Goal: Transaction & Acquisition: Obtain resource

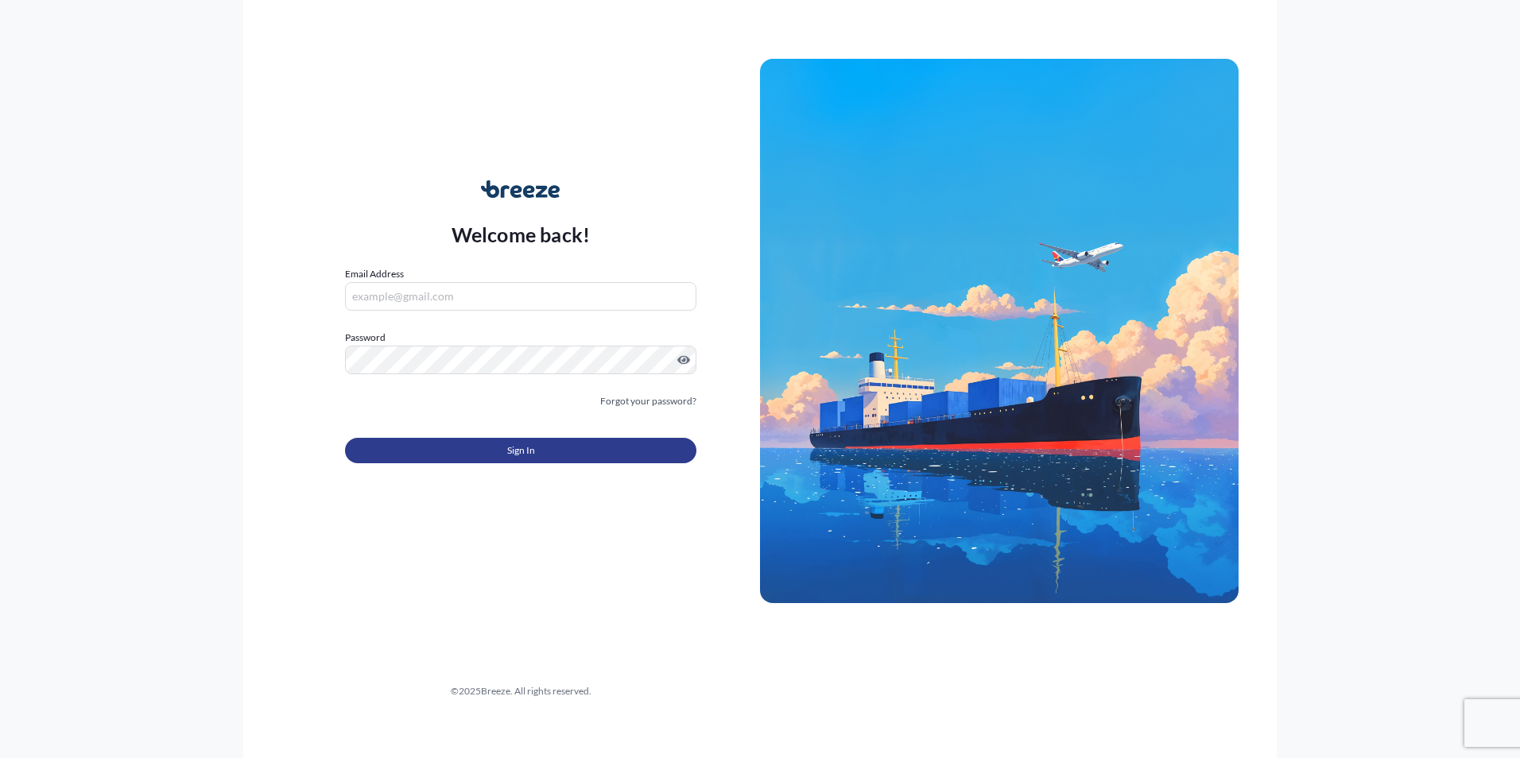
type input "[PERSON_NAME][EMAIL_ADDRESS][PERSON_NAME][DOMAIN_NAME]"
click at [509, 455] on span "Sign In" at bounding box center [521, 451] width 28 height 16
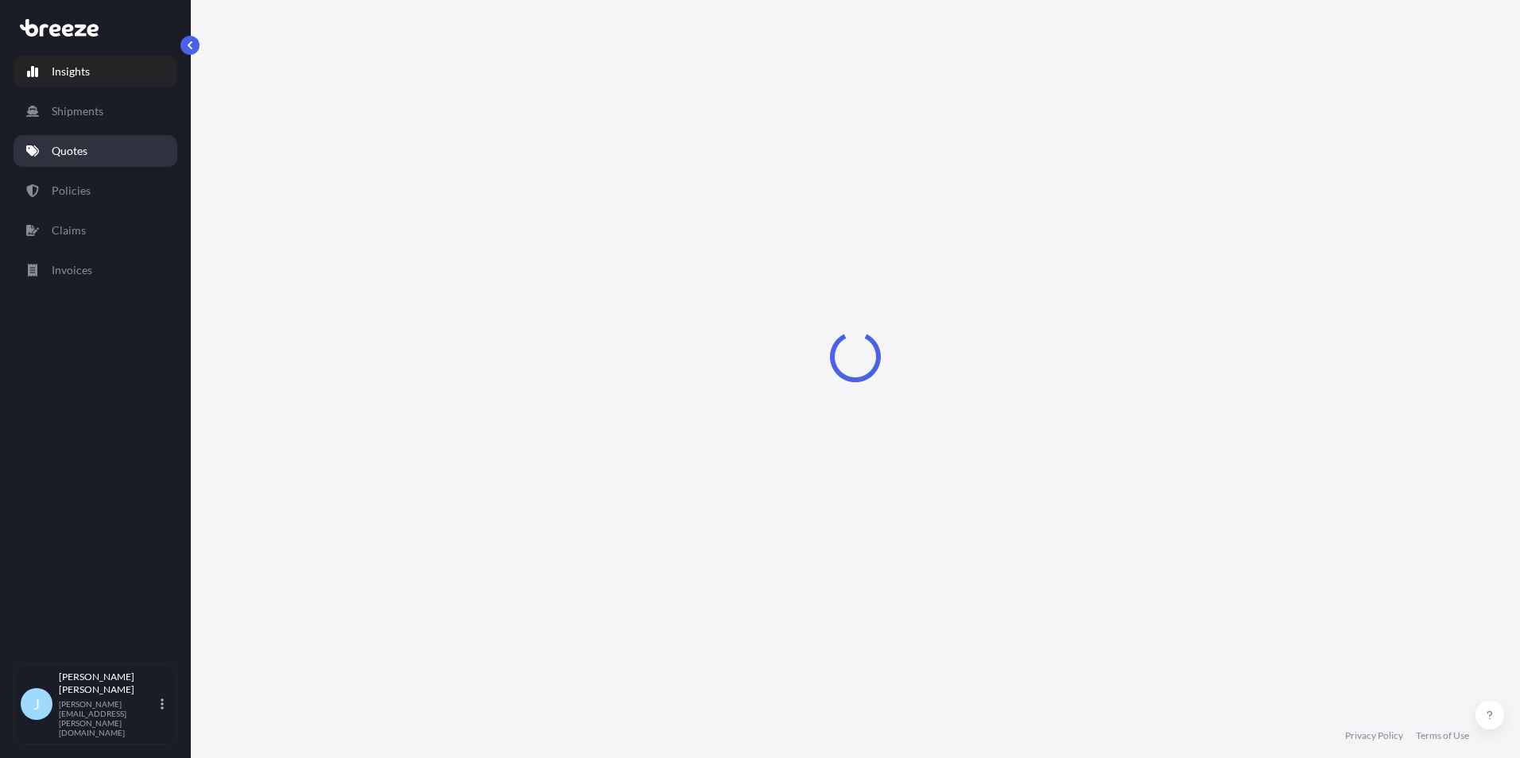
click at [95, 135] on link "Quotes" at bounding box center [96, 151] width 164 height 32
click at [95, 142] on link "Quotes" at bounding box center [96, 151] width 164 height 32
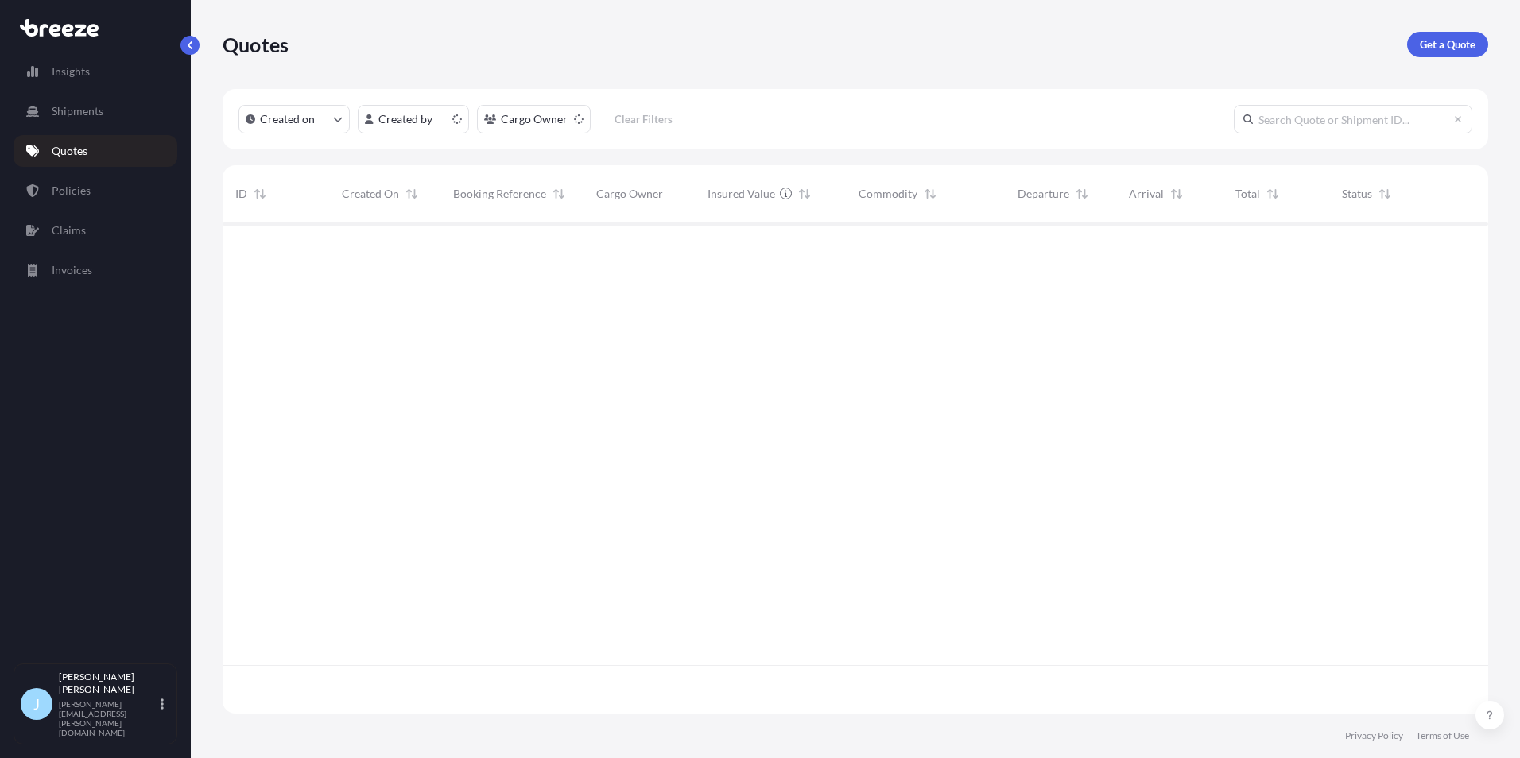
scroll to position [488, 1254]
click at [1478, 42] on link "Get a Quote" at bounding box center [1447, 44] width 81 height 25
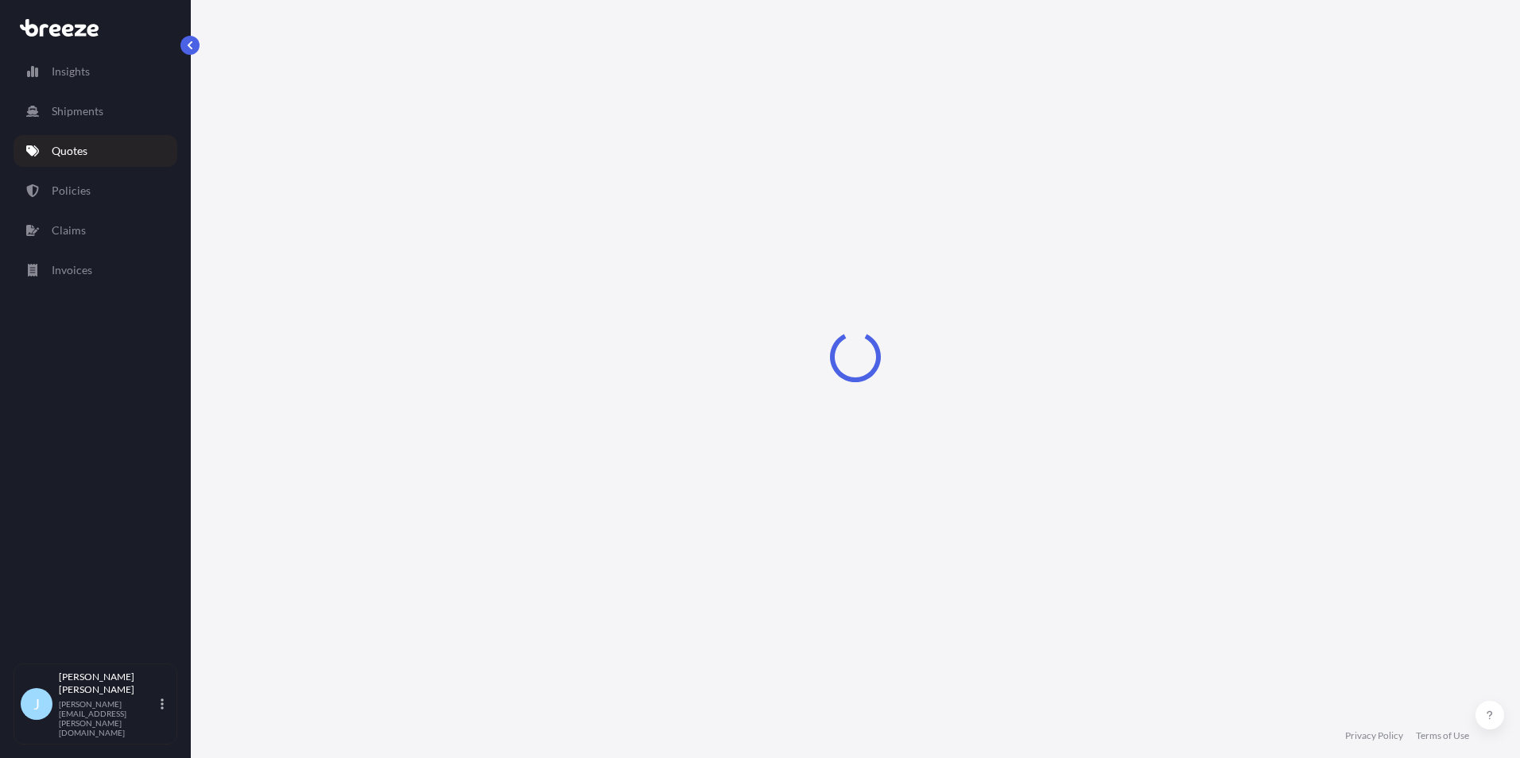
select select "Sea"
select select "1"
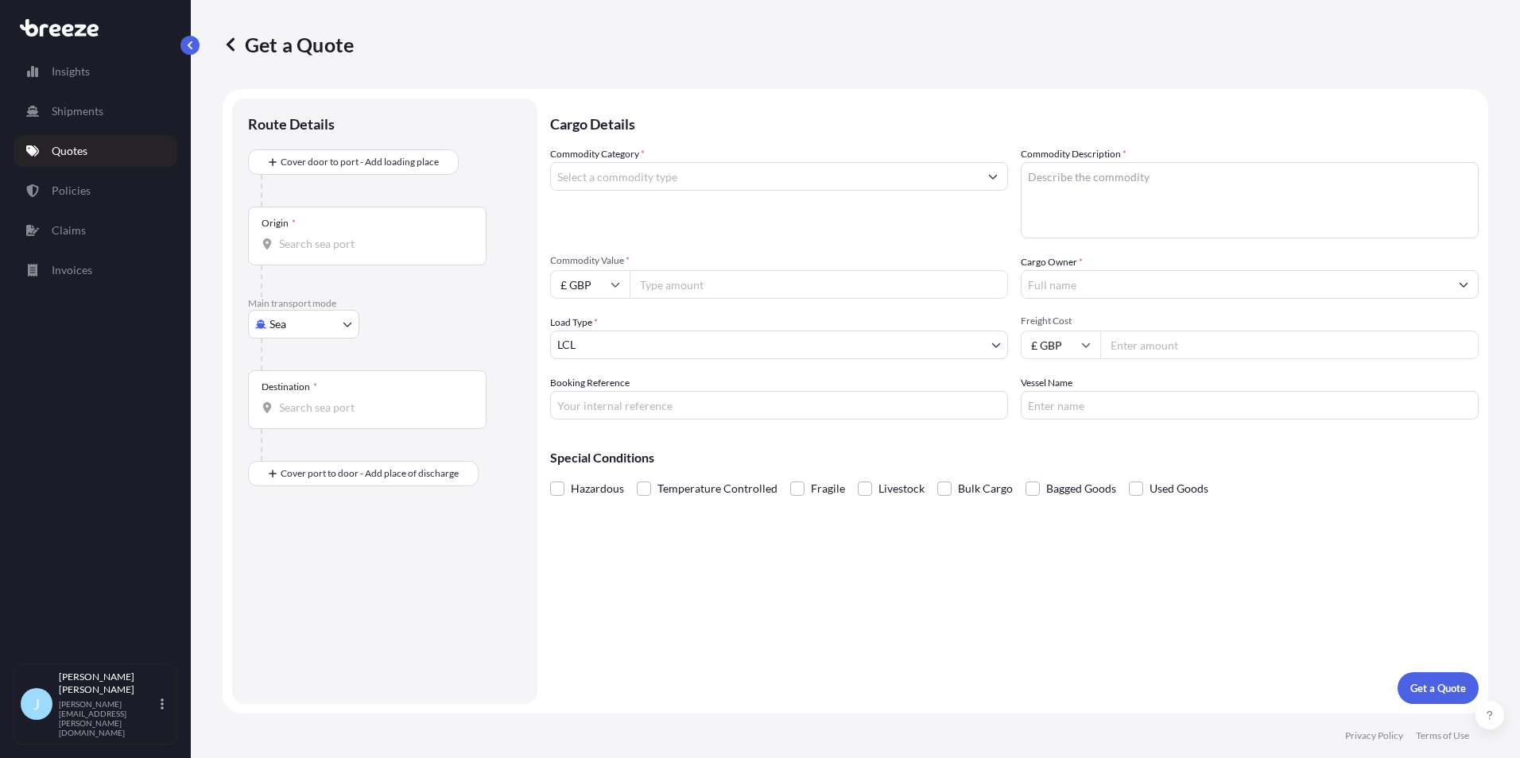
click at [686, 183] on input "Commodity Category *" at bounding box center [765, 176] width 428 height 29
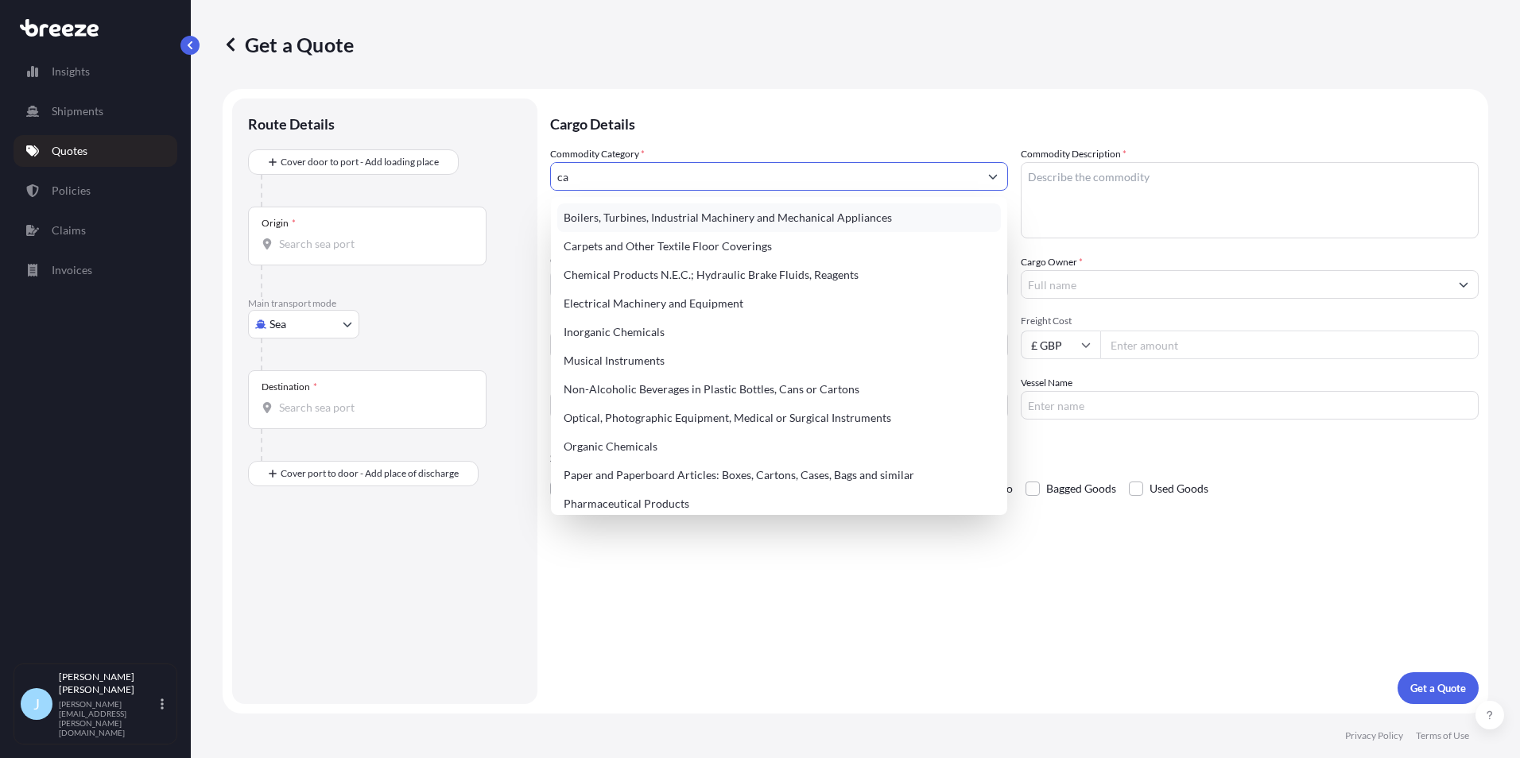
type input "c"
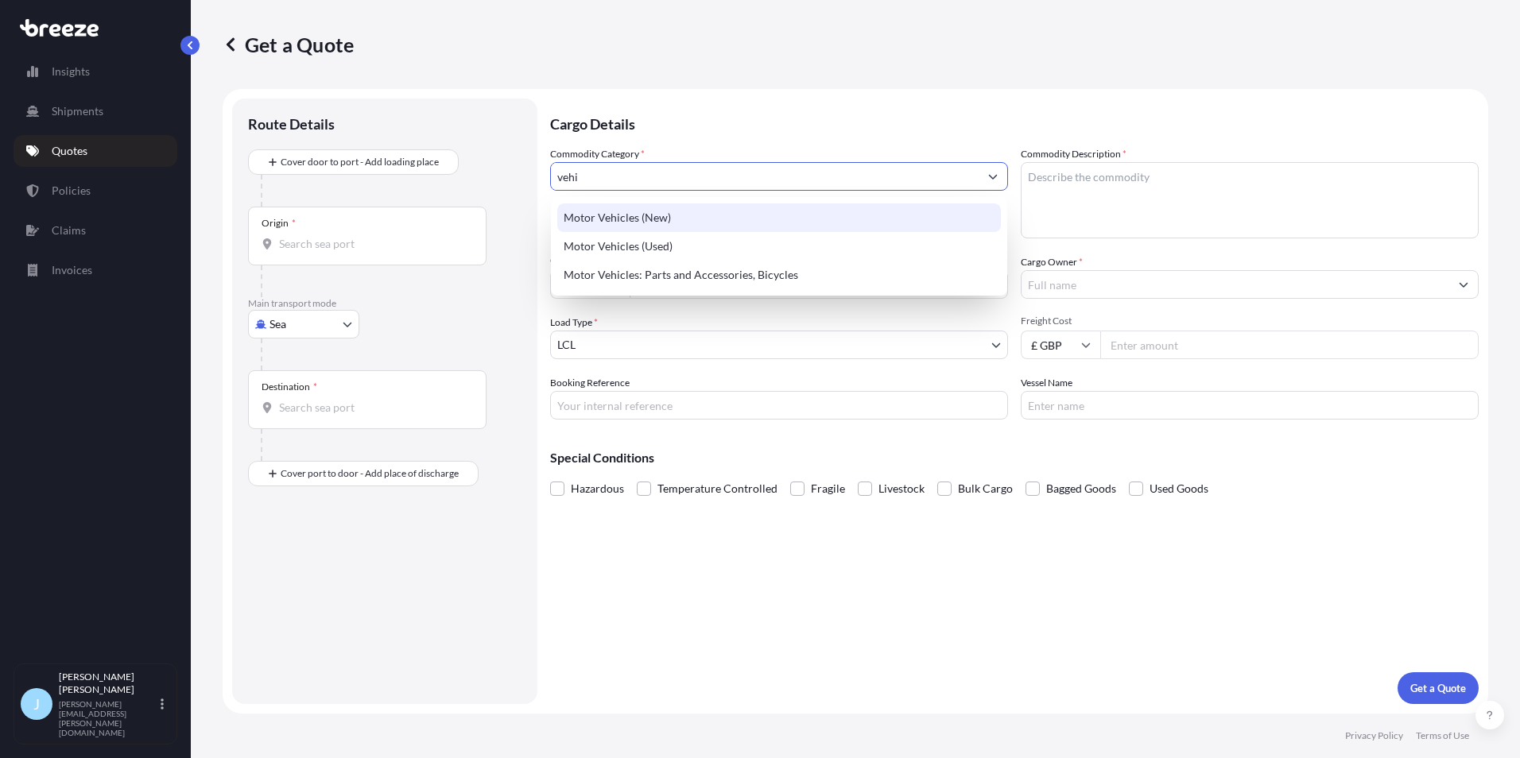
click at [669, 224] on div "Motor Vehicles (New)" at bounding box center [779, 218] width 444 height 29
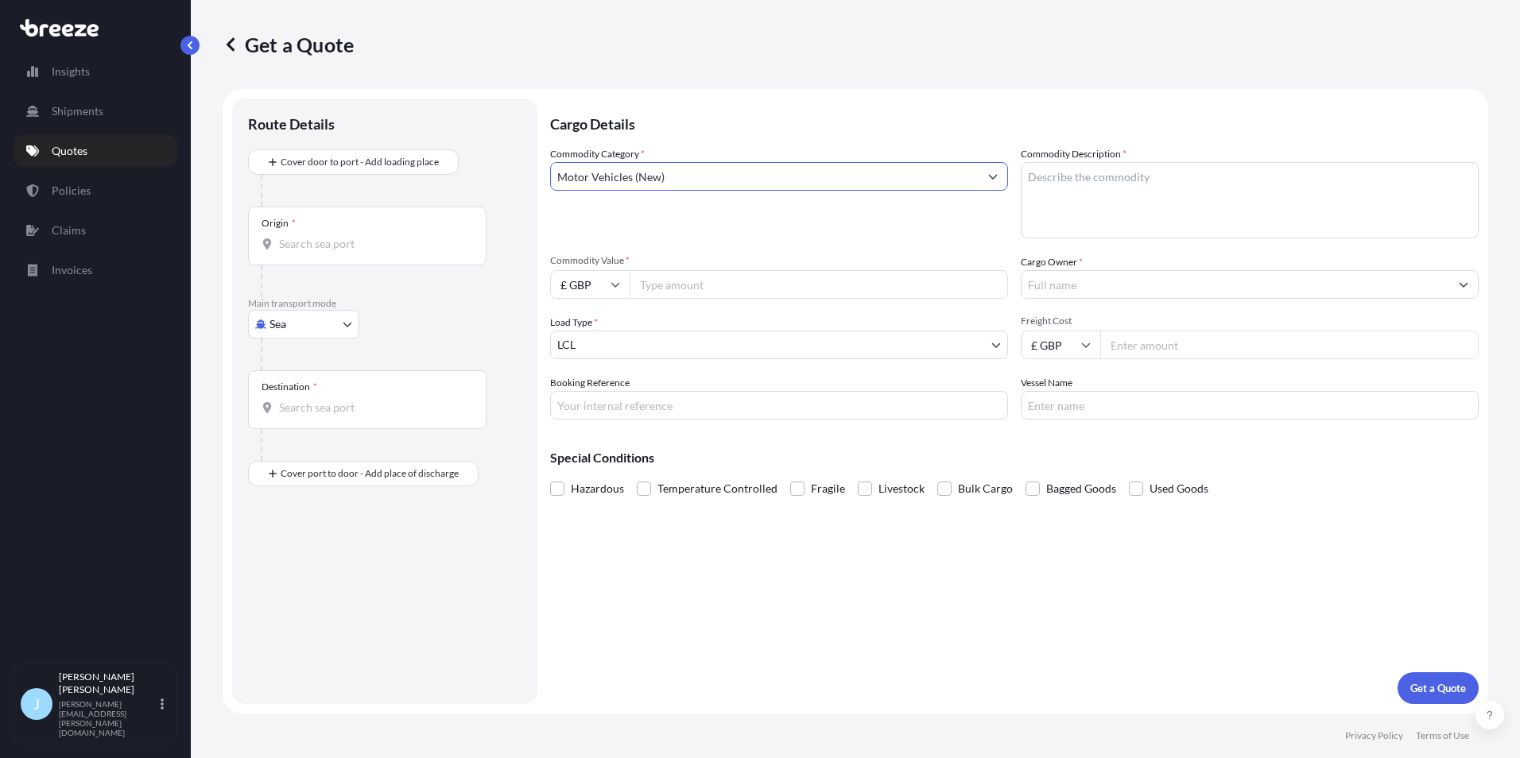
type input "Motor Vehicles (New)"
click at [1166, 181] on textarea "Commodity Description *" at bounding box center [1250, 200] width 458 height 76
type textarea "V8 Landcruiser"
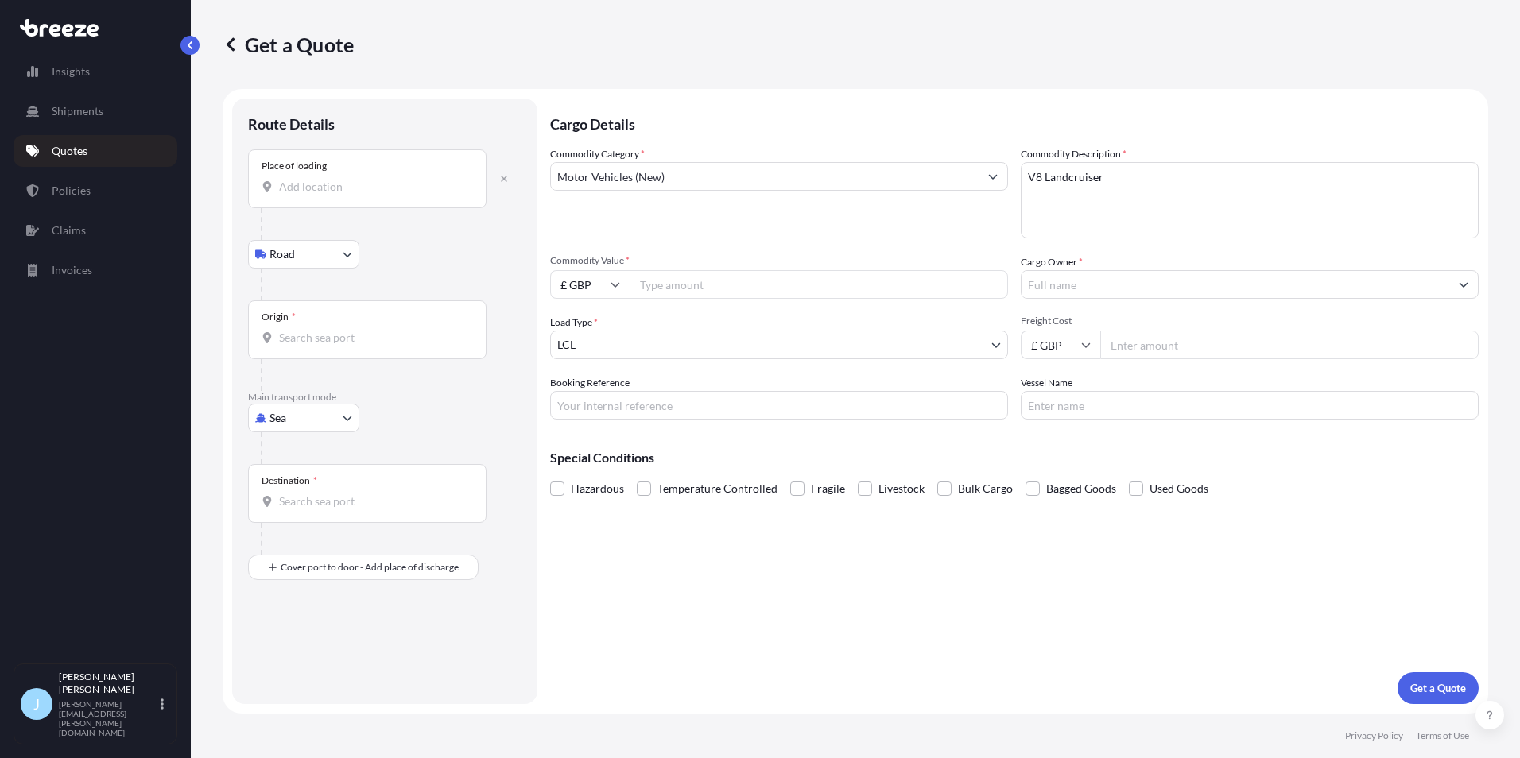
click at [396, 189] on input "Place of loading" at bounding box center [373, 187] width 188 height 16
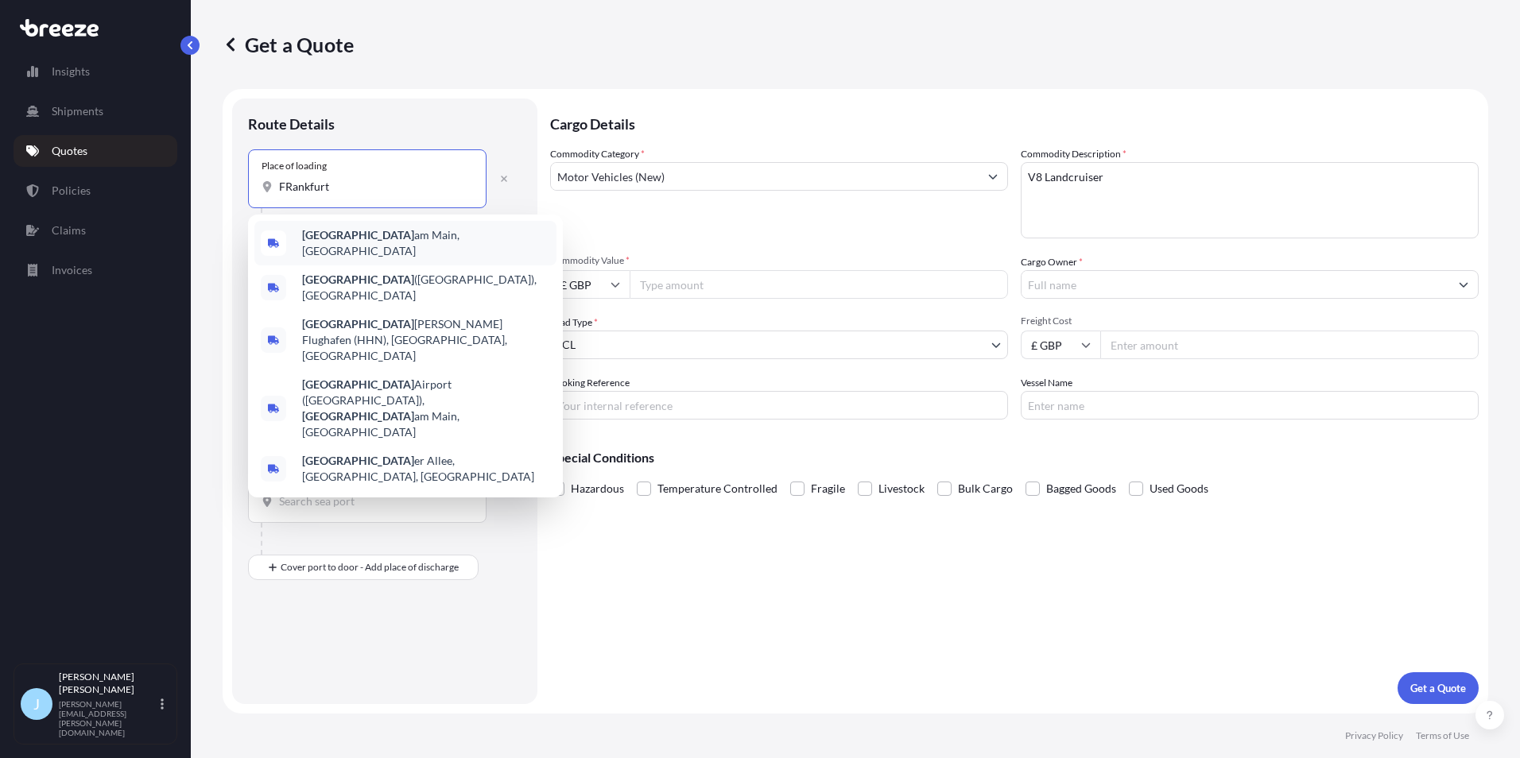
click at [327, 239] on b "[GEOGRAPHIC_DATA]" at bounding box center [358, 235] width 112 height 14
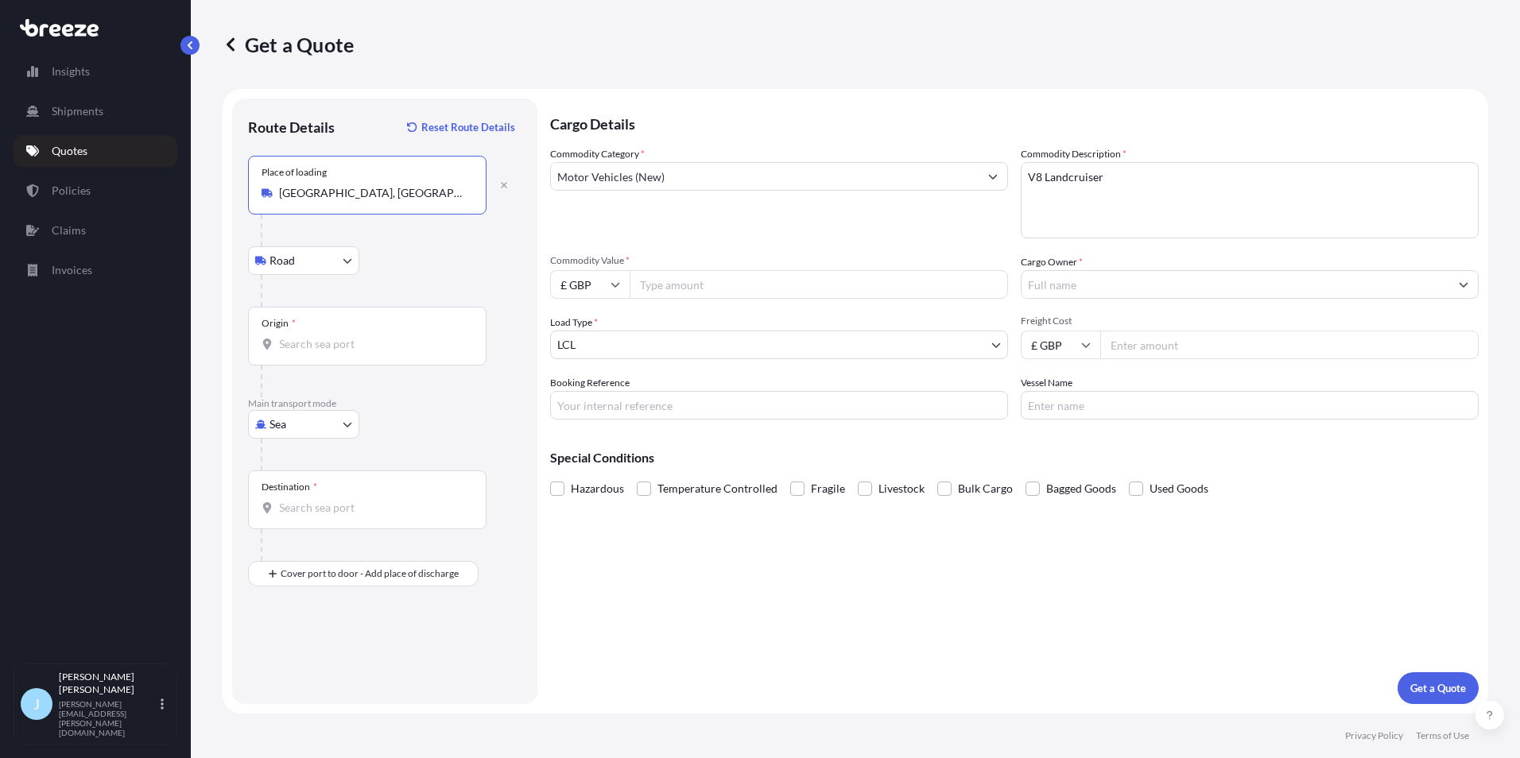
type input "[GEOGRAPHIC_DATA], [GEOGRAPHIC_DATA]"
click at [324, 290] on div at bounding box center [391, 291] width 261 height 32
click at [317, 333] on div "Origin *" at bounding box center [367, 336] width 239 height 59
click at [317, 336] on input "Origin *" at bounding box center [373, 344] width 188 height 16
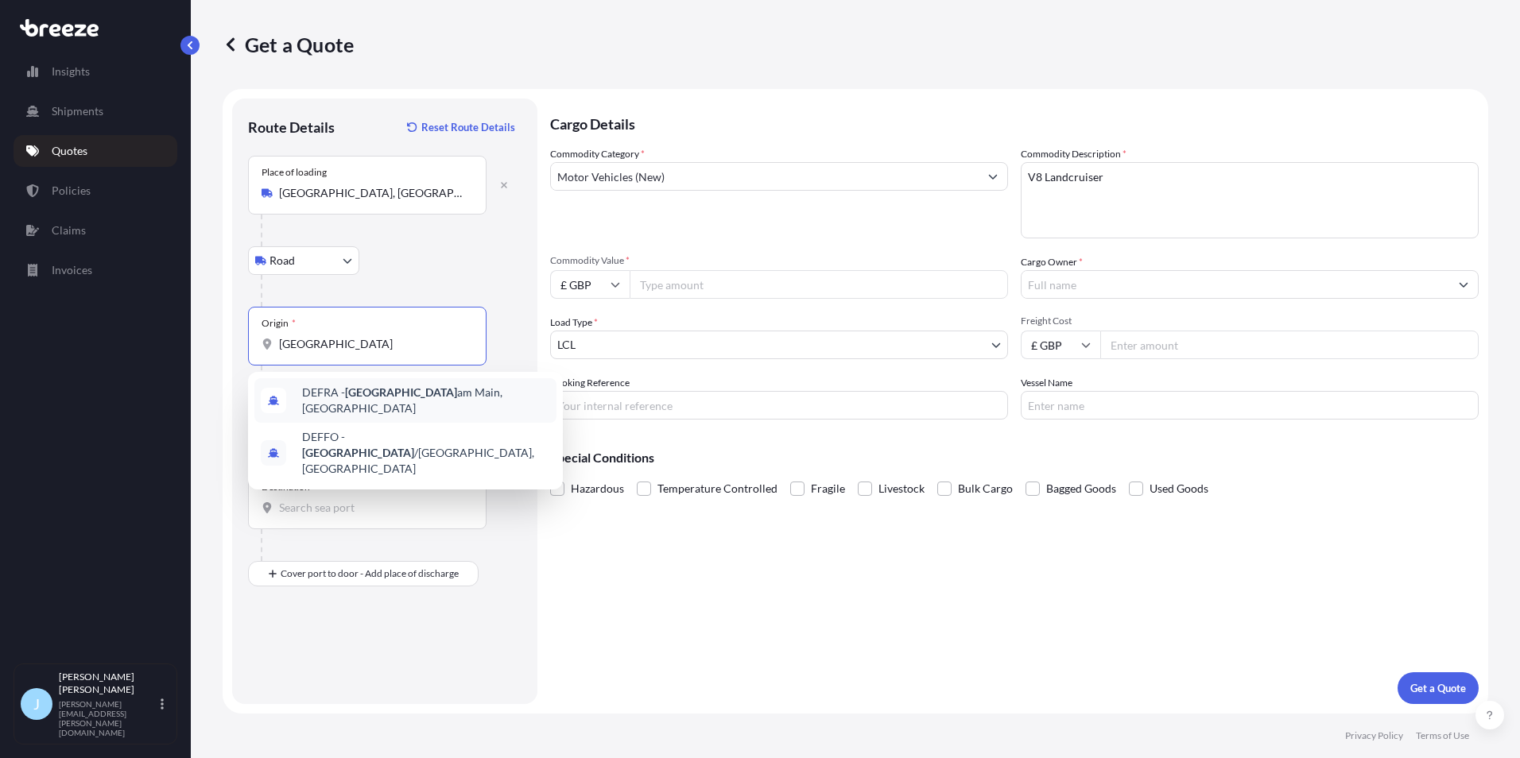
click at [432, 408] on div "DEFRA - [GEOGRAPHIC_DATA], [GEOGRAPHIC_DATA]" at bounding box center [405, 400] width 302 height 45
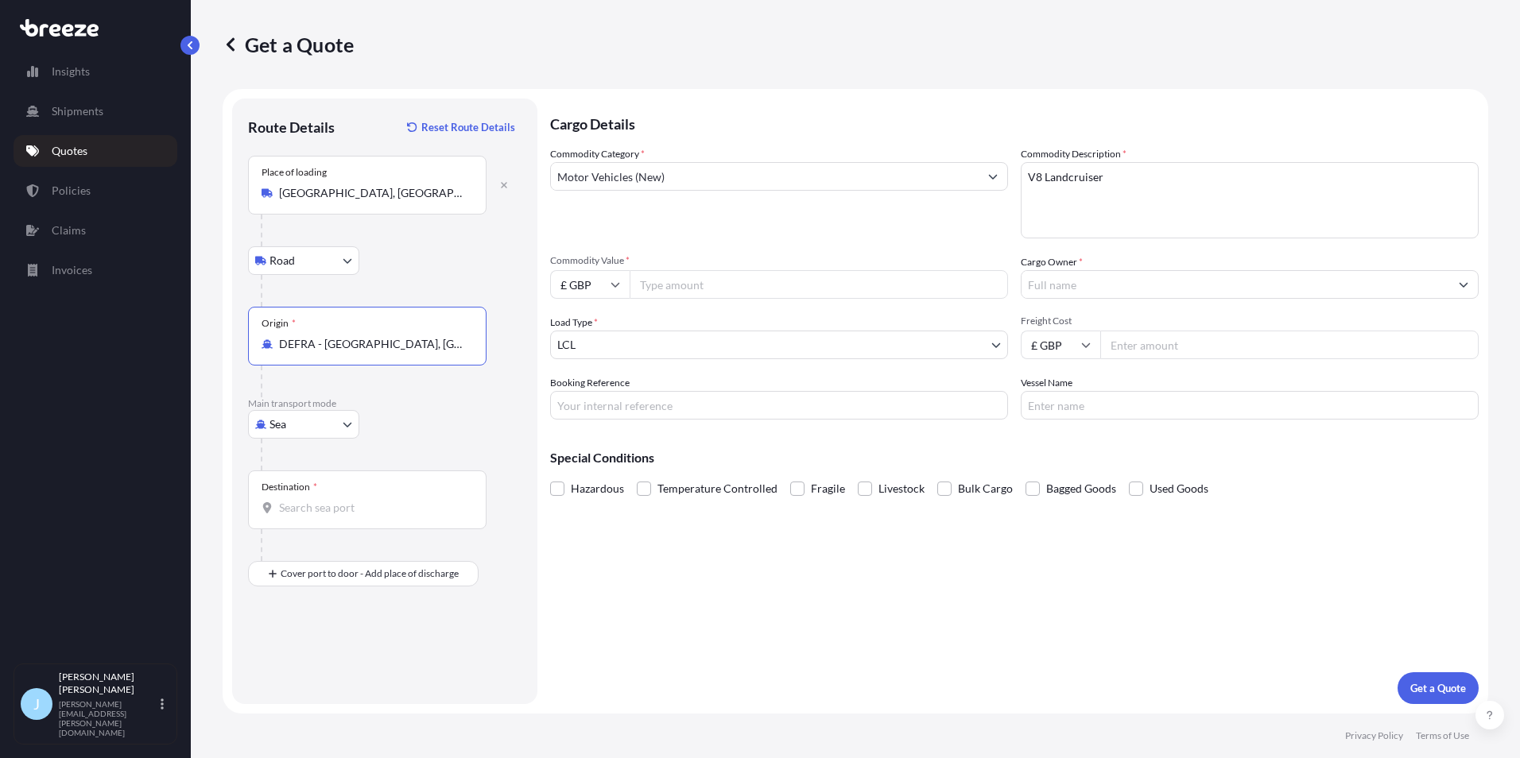
type input "DEFRA - [GEOGRAPHIC_DATA], [GEOGRAPHIC_DATA]"
click at [330, 512] on input "Destination *" at bounding box center [373, 508] width 188 height 16
click at [347, 553] on span "CMDLA - Douala , [GEOGRAPHIC_DATA]" at bounding box center [402, 561] width 200 height 16
type input "CMDLA - Douala, [GEOGRAPHIC_DATA]"
click at [328, 646] on div "Place of Discharge" at bounding box center [367, 651] width 239 height 59
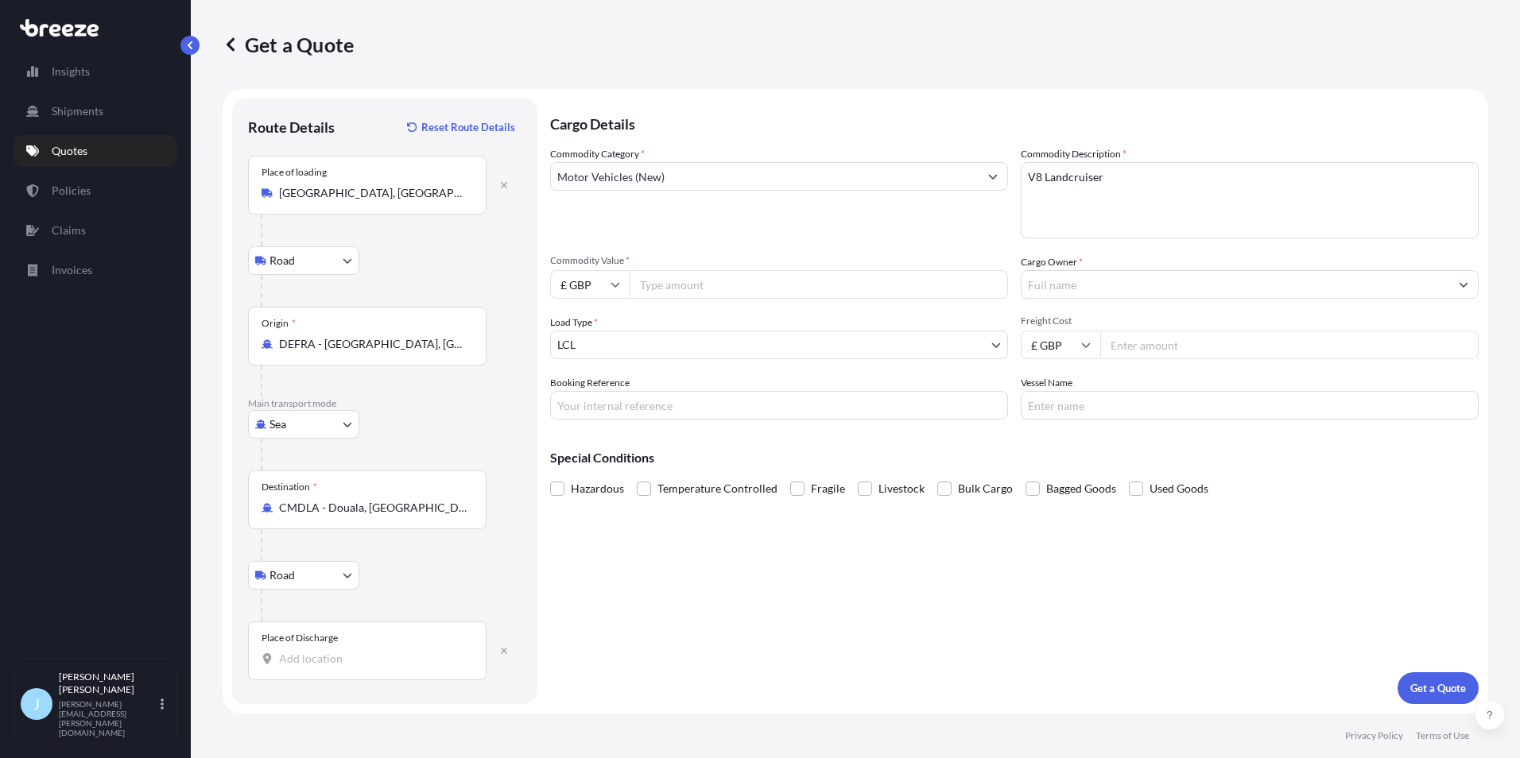
click at [328, 651] on input "Place of Discharge" at bounding box center [373, 659] width 188 height 16
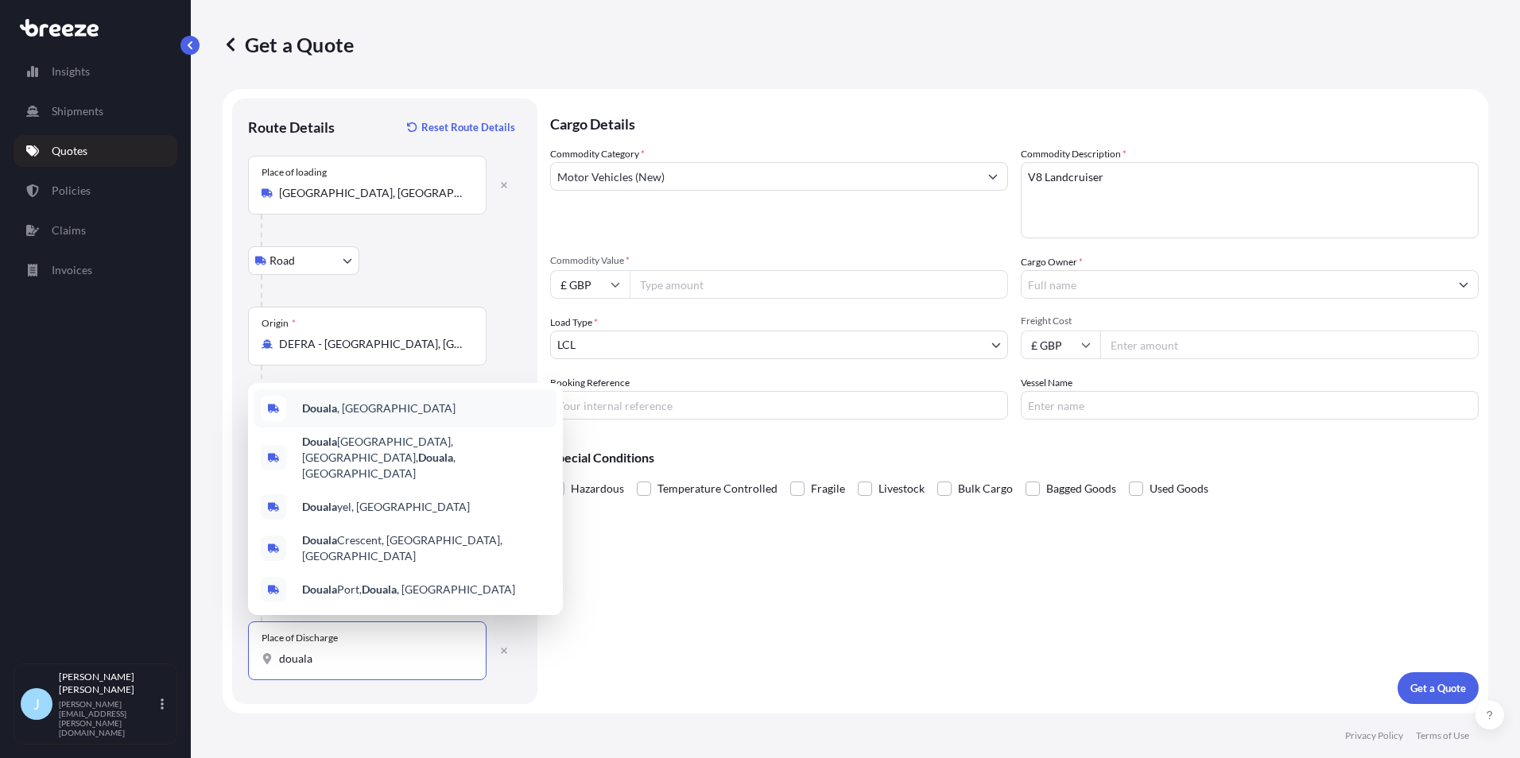
click at [351, 417] on span "Douala , [GEOGRAPHIC_DATA]" at bounding box center [378, 409] width 153 height 16
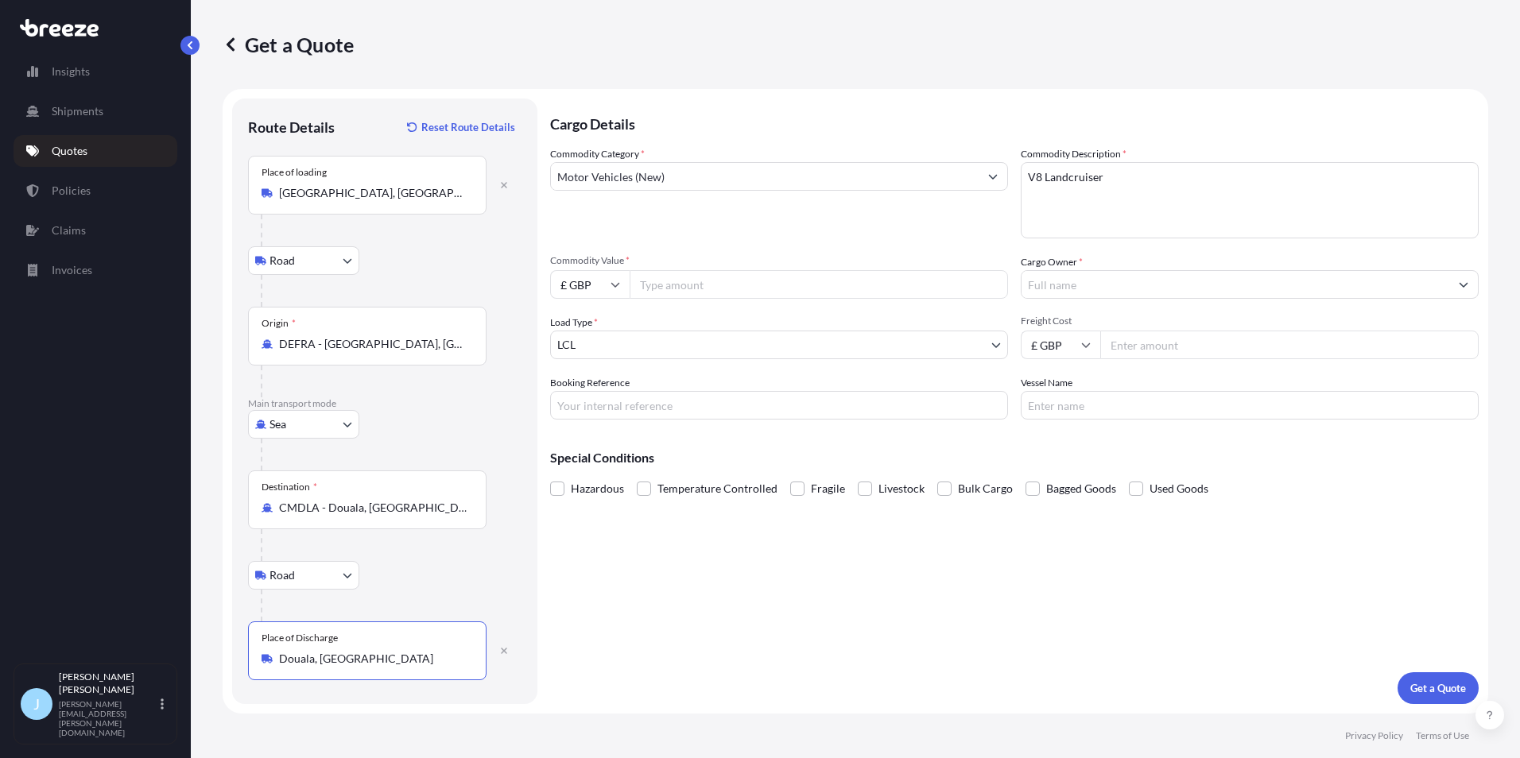
type input "Douala, [GEOGRAPHIC_DATA]"
click at [871, 348] on body "1 option available. 0 options available. 5 options available. 0 options availab…" at bounding box center [760, 379] width 1520 height 758
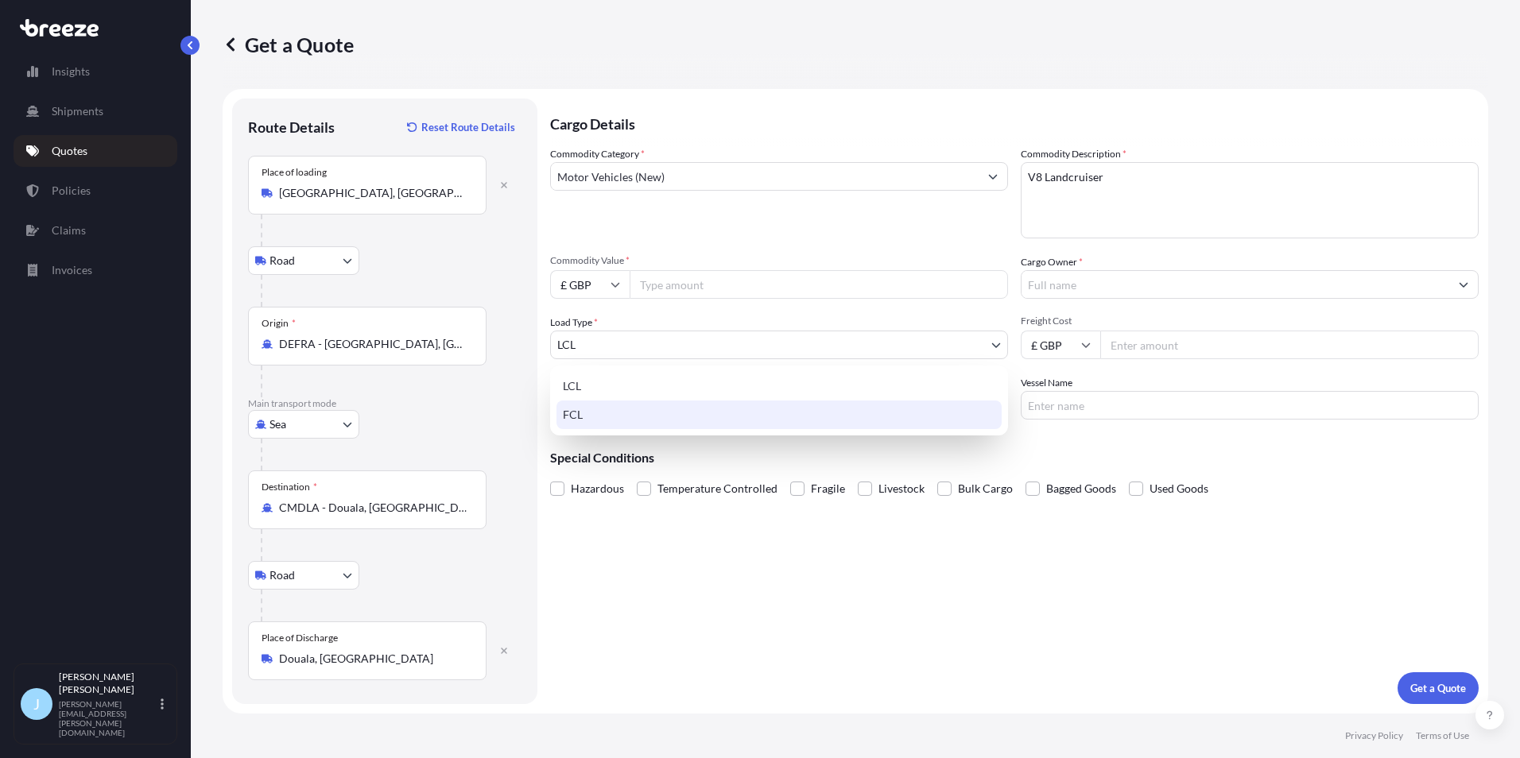
click at [762, 411] on div "FCL" at bounding box center [779, 415] width 445 height 29
select select "2"
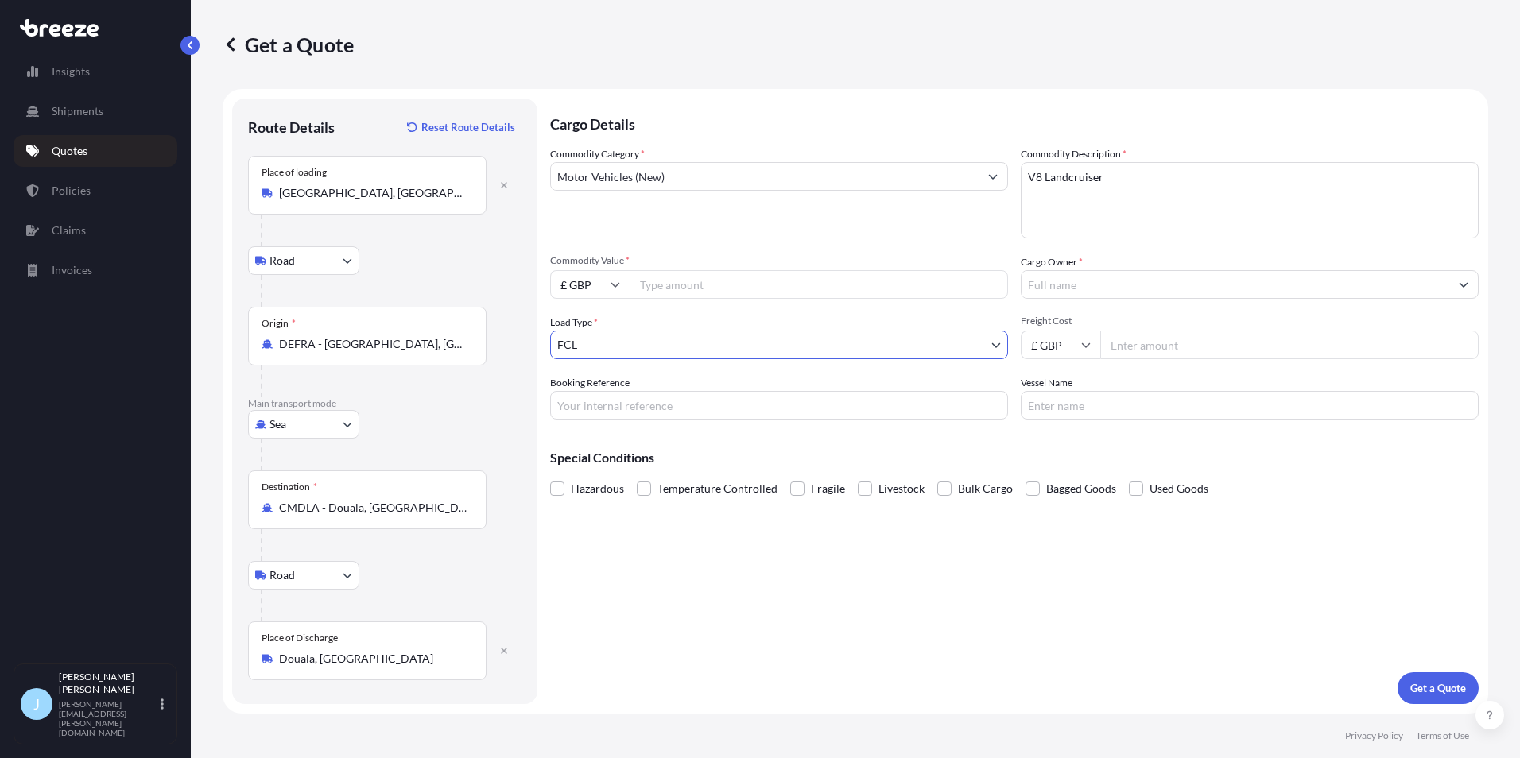
click at [1084, 282] on input "Cargo Owner *" at bounding box center [1236, 284] width 428 height 29
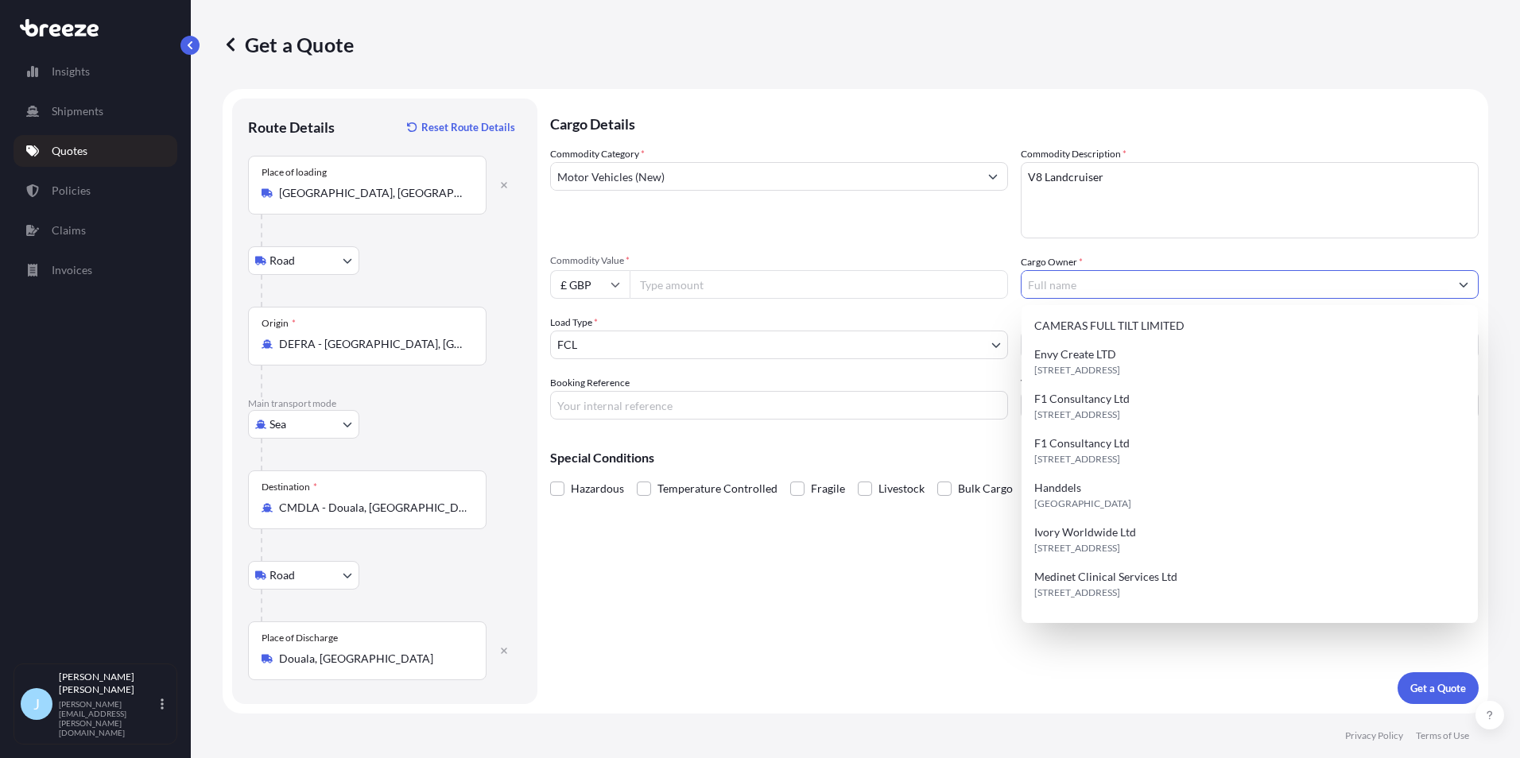
click at [995, 215] on div "Commodity Category * Motor Vehicles (New)" at bounding box center [779, 192] width 458 height 92
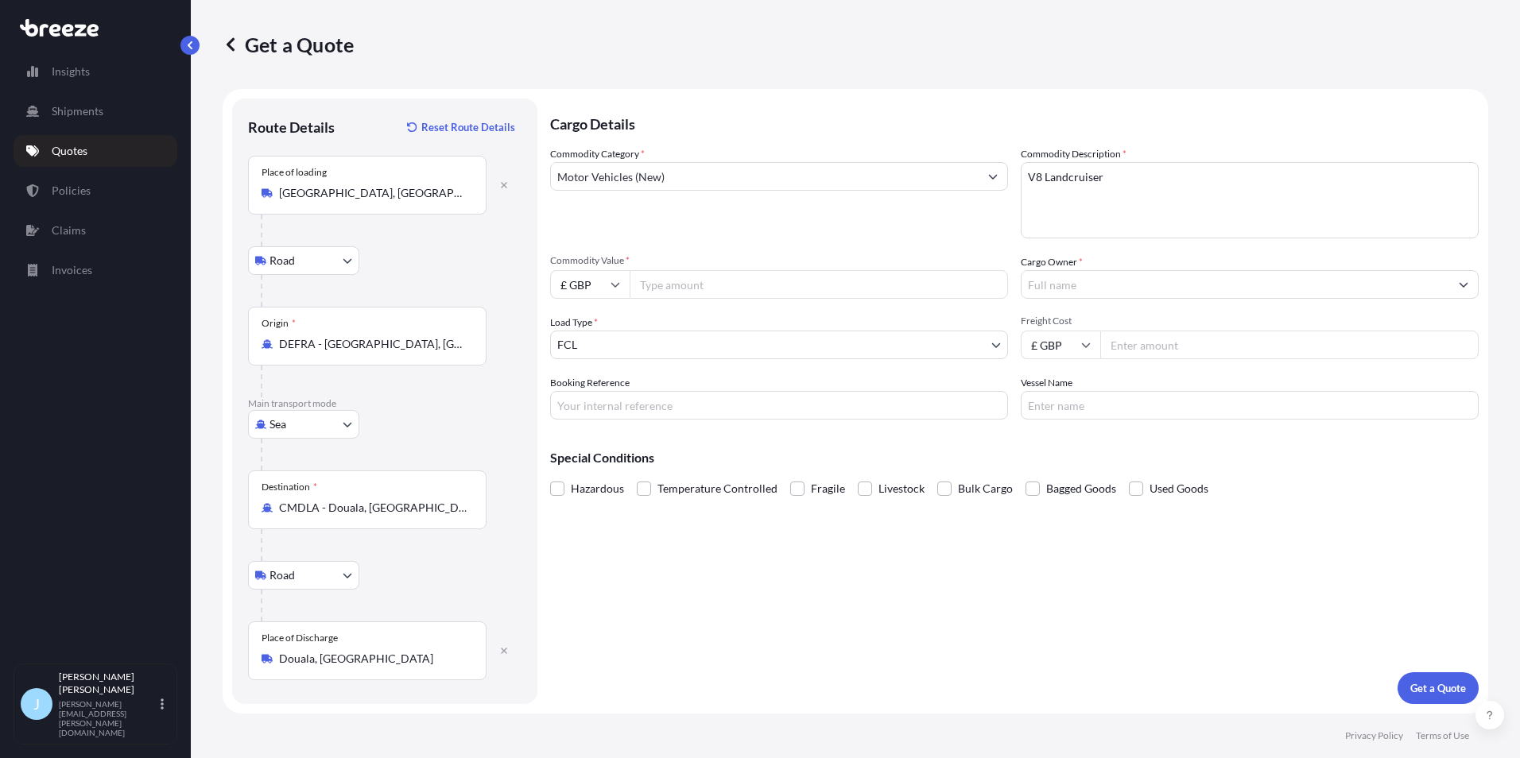
click at [1060, 280] on input "Cargo Owner *" at bounding box center [1236, 284] width 428 height 29
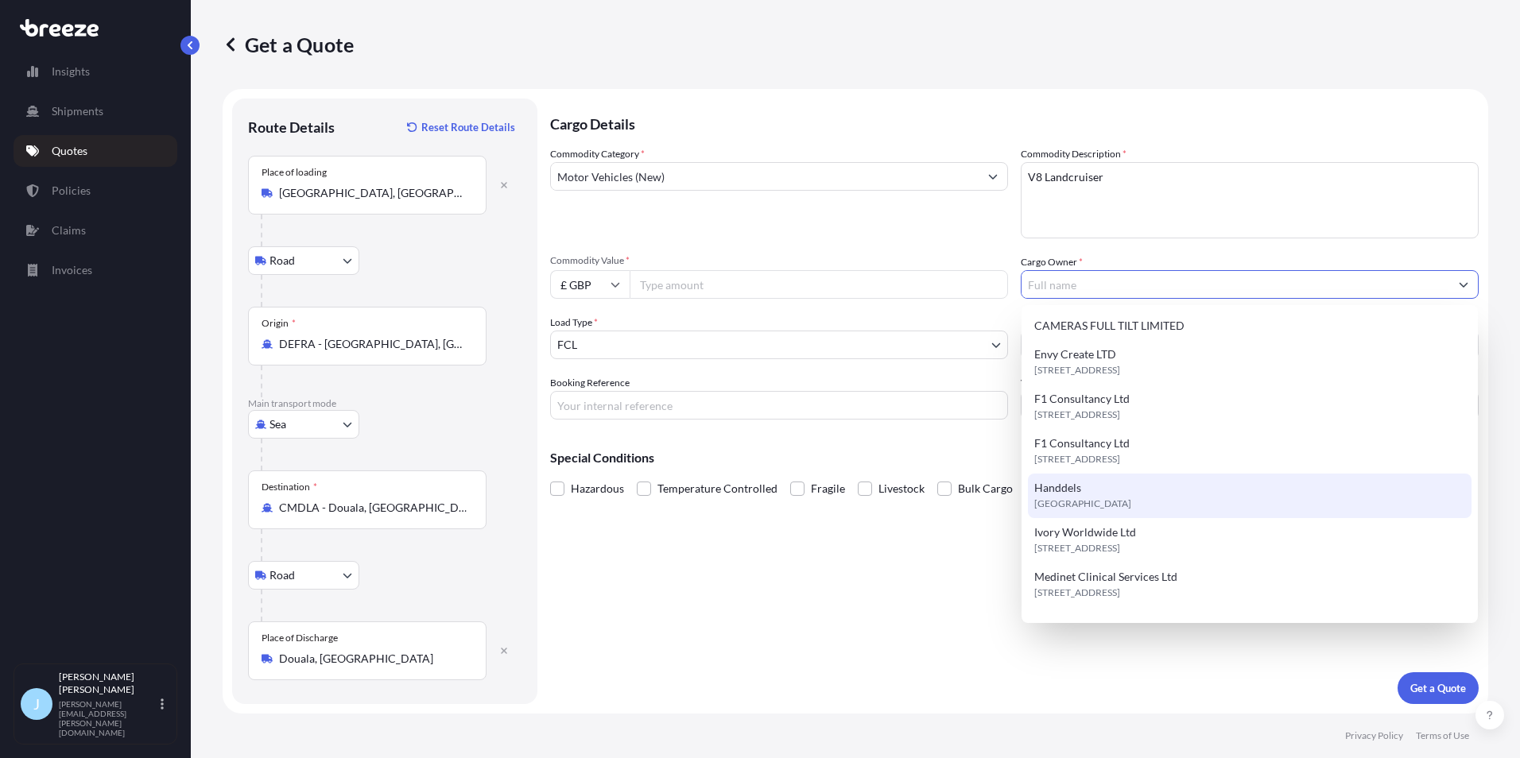
click at [1097, 495] on div "Handdels [GEOGRAPHIC_DATA]" at bounding box center [1250, 496] width 444 height 45
type input "Handdels"
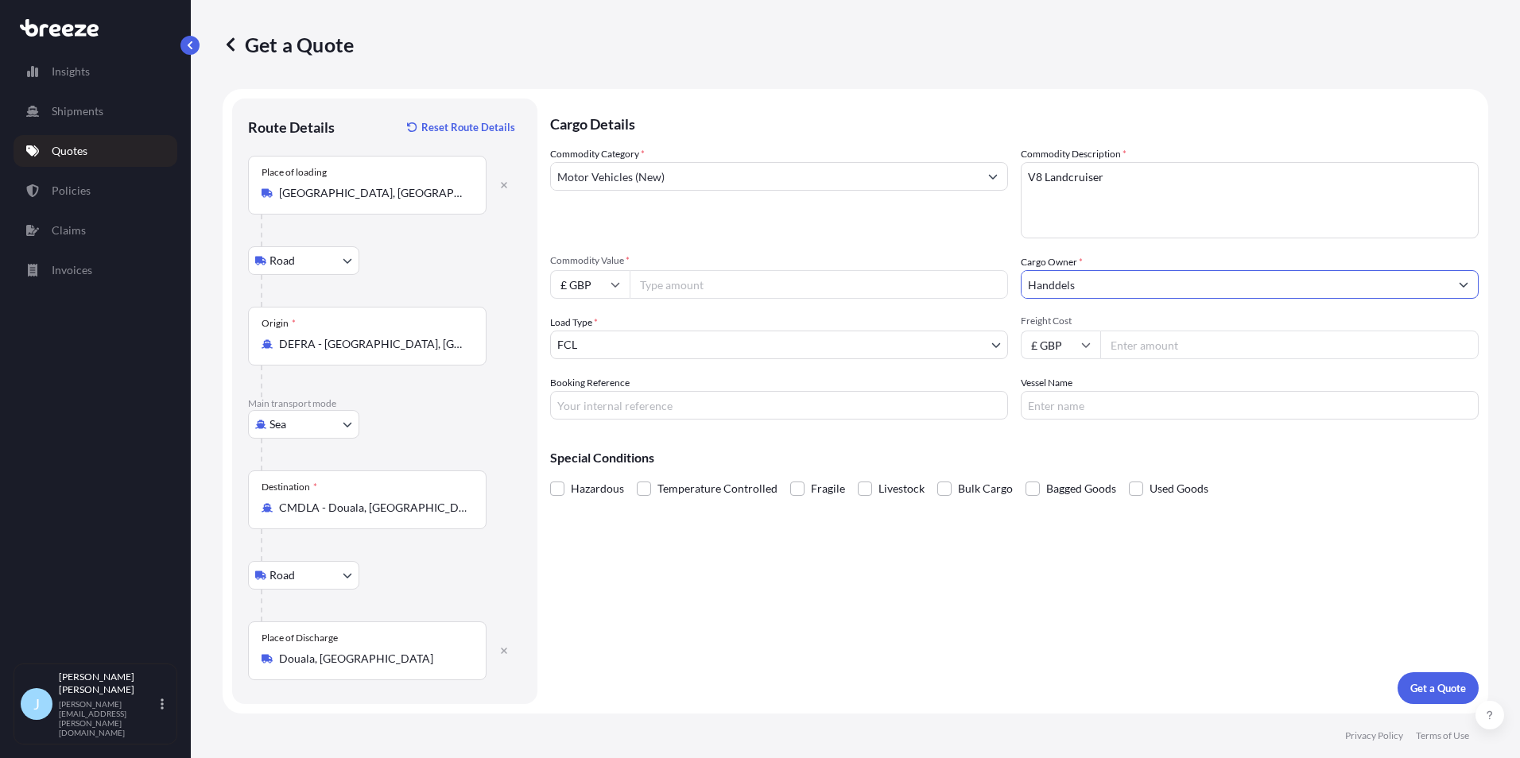
click at [669, 283] on input "Commodity Value *" at bounding box center [819, 284] width 378 height 29
type input "80000"
click at [1129, 345] on input "Freight Cost" at bounding box center [1289, 345] width 378 height 29
type input "3300"
click at [1109, 215] on textarea "V8 Landcruiser" at bounding box center [1250, 200] width 458 height 76
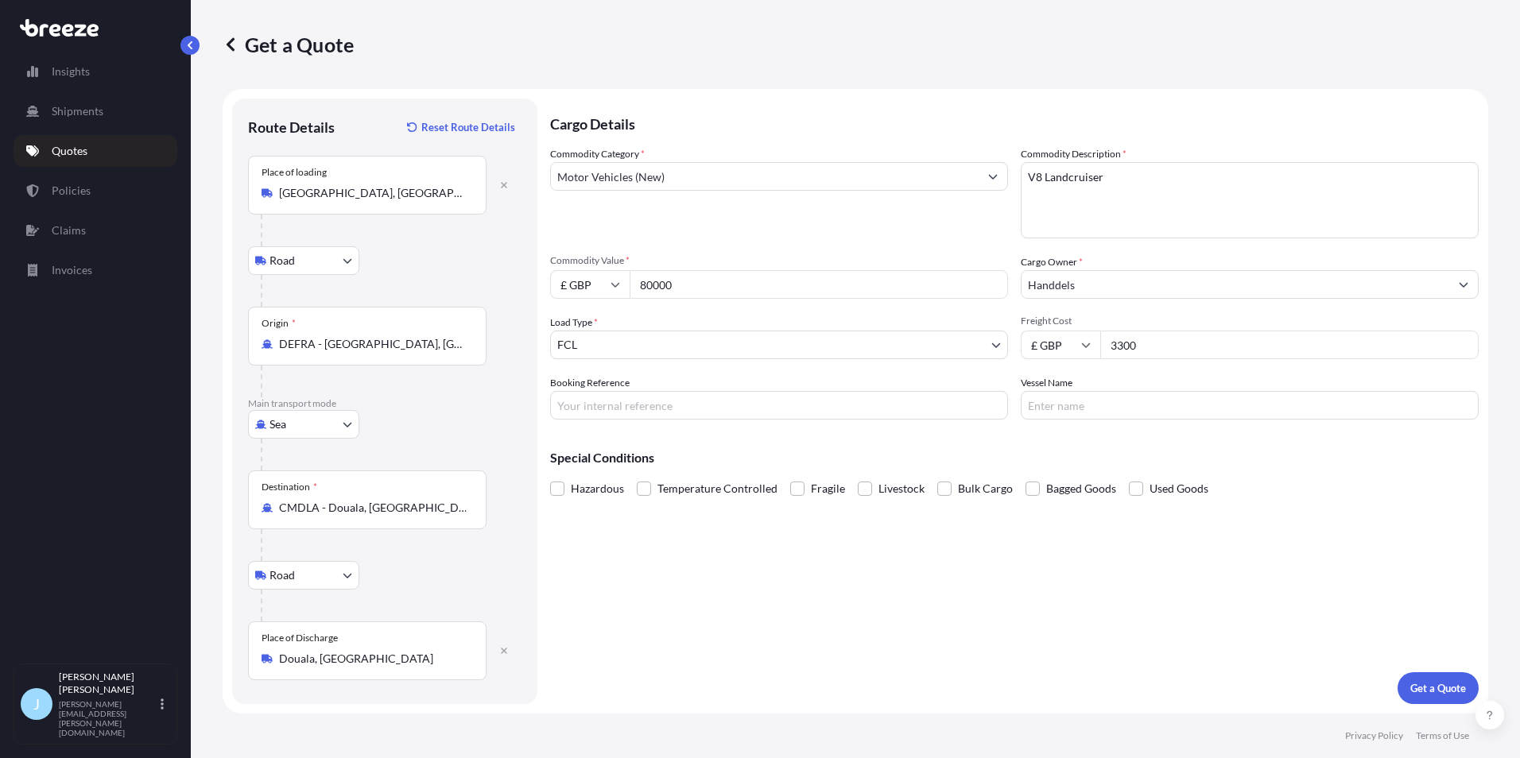
click at [848, 617] on div "Cargo Details Commodity Category * Motor Vehicles (New) Commodity Description *…" at bounding box center [1014, 402] width 929 height 606
click at [802, 491] on label "Fragile" at bounding box center [817, 489] width 55 height 24
click at [790, 477] on input "Fragile" at bounding box center [790, 477] width 0 height 0
click at [1422, 677] on button "Get a Quote" at bounding box center [1438, 689] width 81 height 32
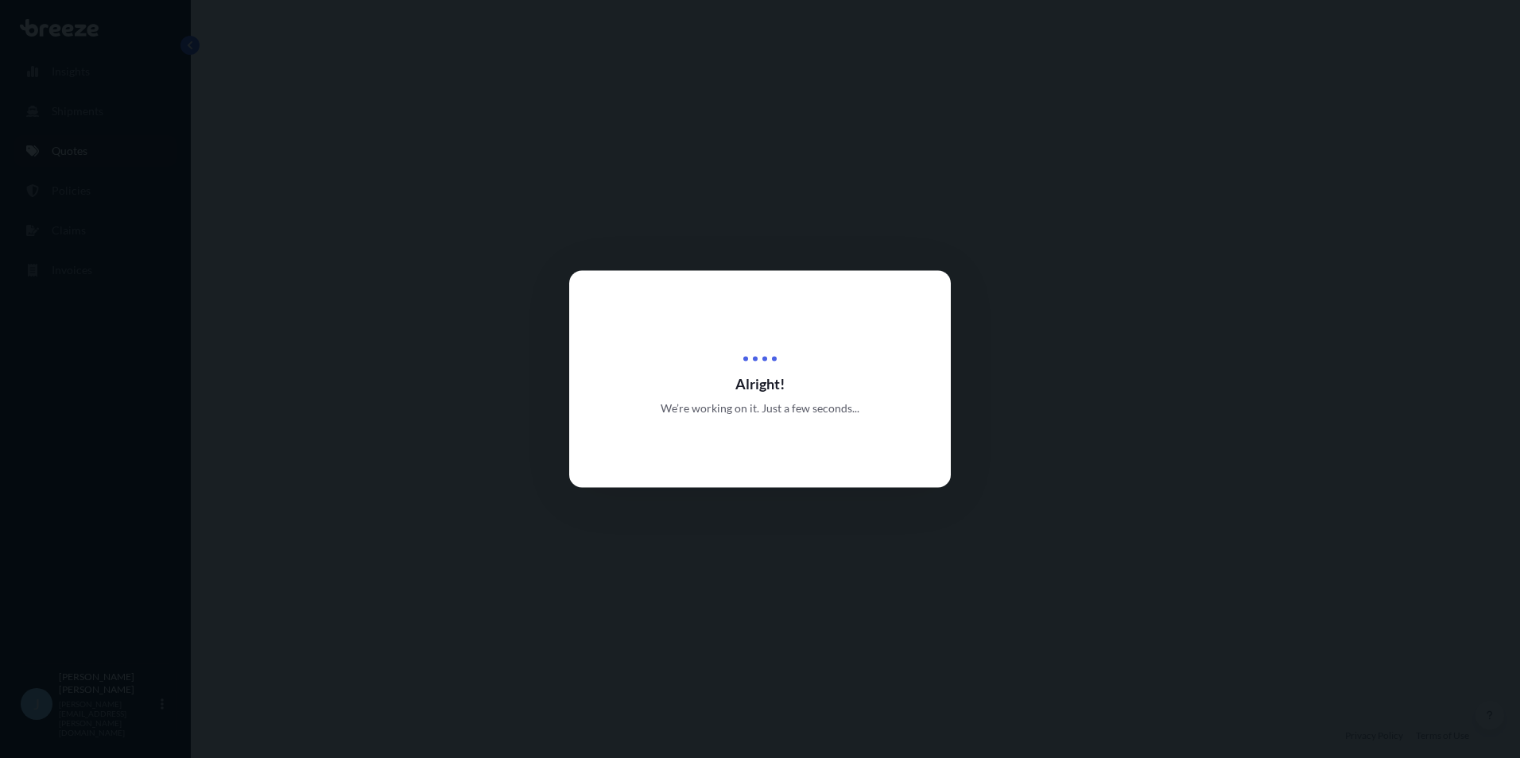
select select "Road"
select select "Sea"
select select "Road"
select select "2"
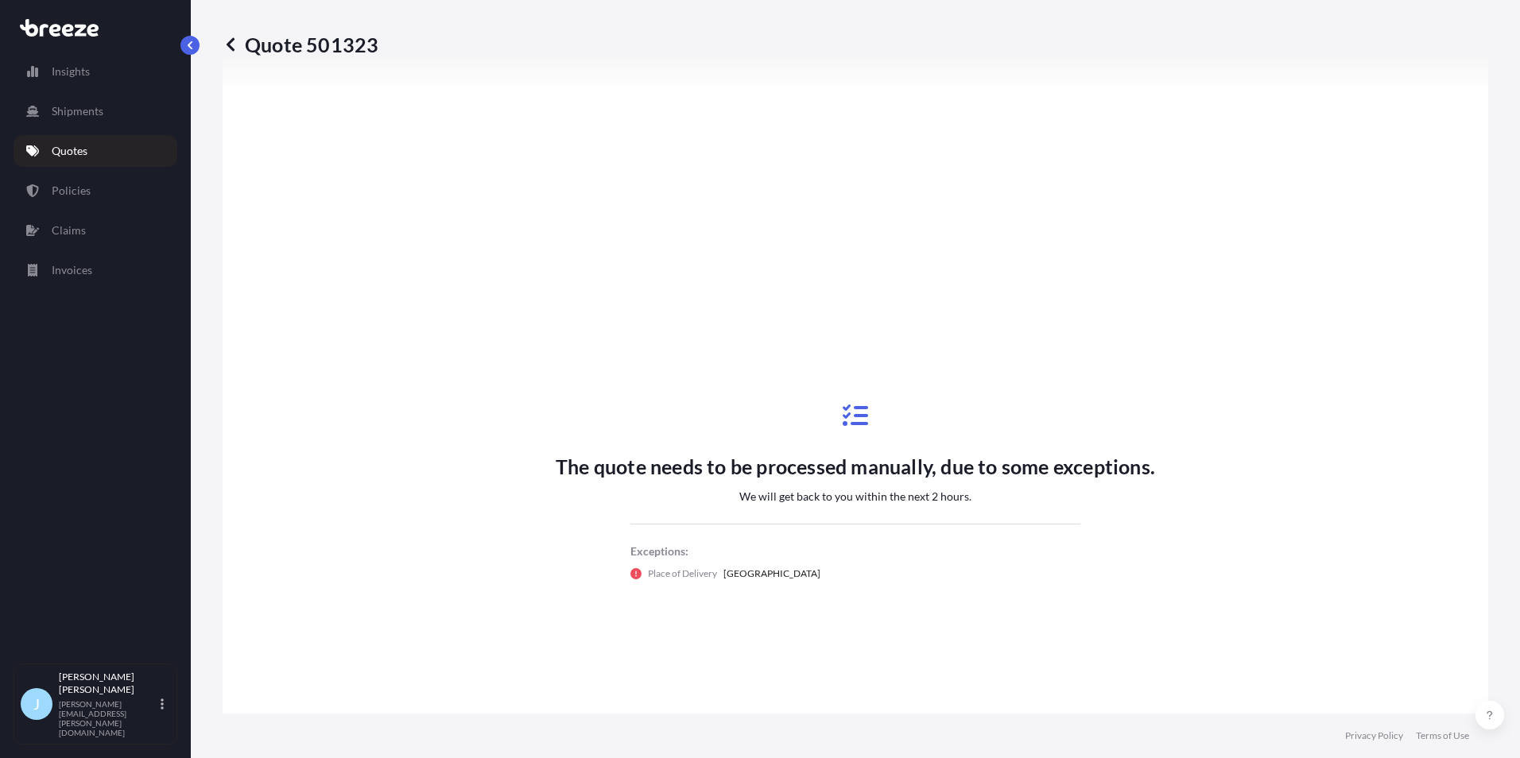
scroll to position [703, 0]
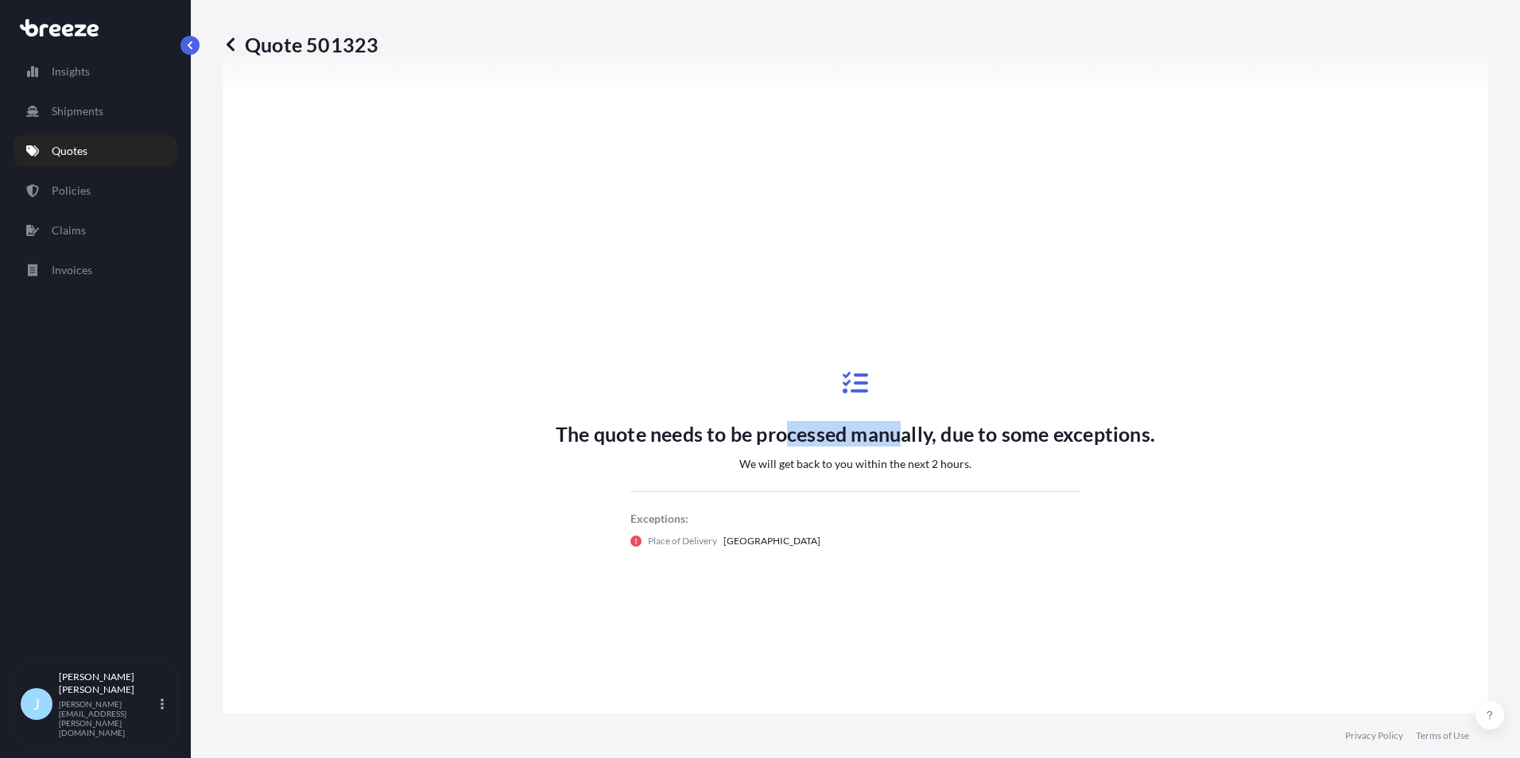
drag, startPoint x: 777, startPoint y: 430, endPoint x: 898, endPoint y: 427, distance: 120.9
click at [898, 427] on p "The quote needs to be processed manually, due to some exceptions." at bounding box center [855, 433] width 599 height 25
drag, startPoint x: 720, startPoint y: 549, endPoint x: 766, endPoint y: 545, distance: 47.1
click at [766, 545] on div "The quote needs to be processed manually, due to some exceptions. We will get b…" at bounding box center [855, 459] width 599 height 239
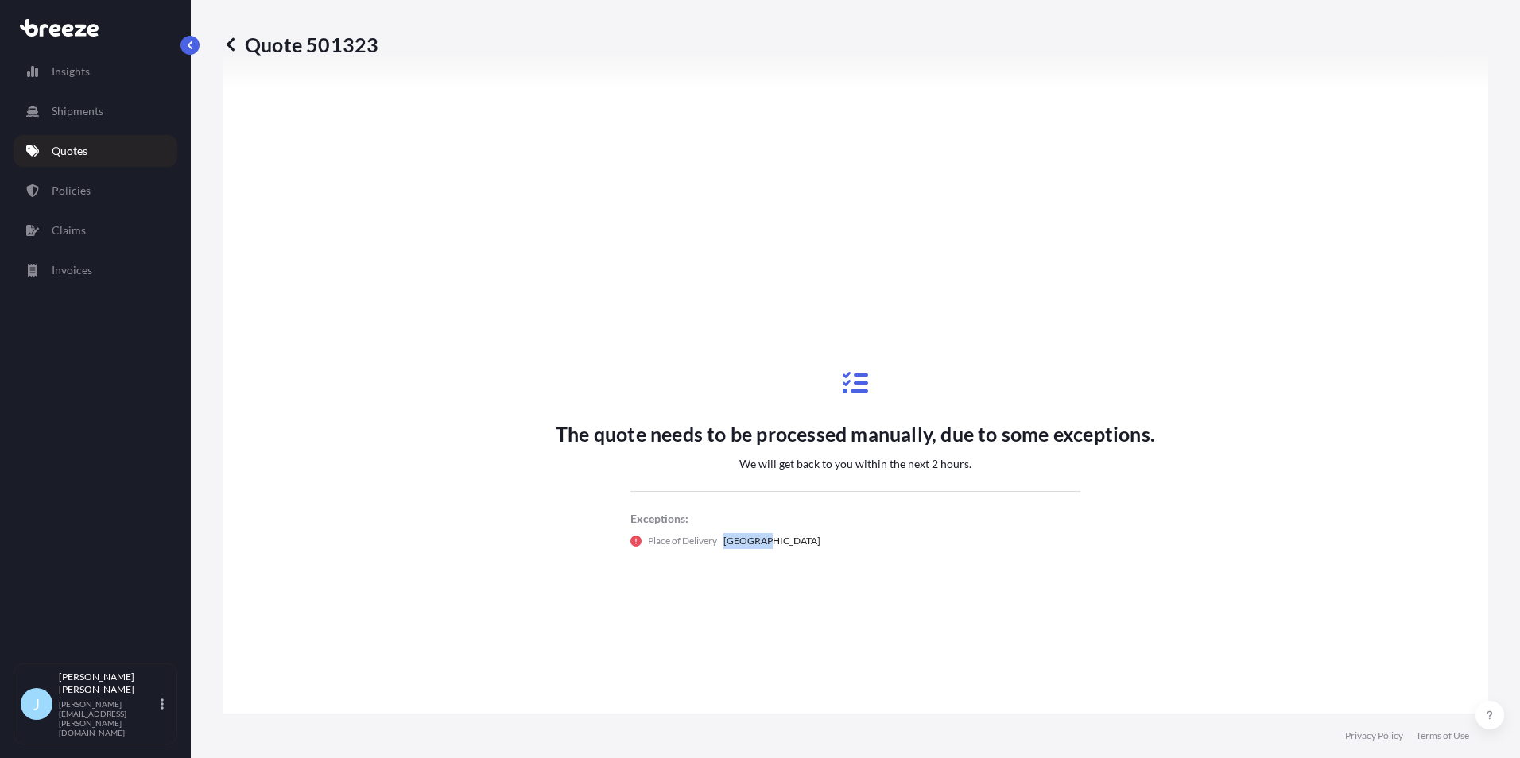
click at [766, 545] on div "Place of Delivery [GEOGRAPHIC_DATA]" at bounding box center [855, 541] width 450 height 16
drag, startPoint x: 730, startPoint y: 545, endPoint x: 623, endPoint y: 526, distance: 109.2
click at [623, 526] on div "The quote needs to be processed manually, due to some exceptions. We will get b…" at bounding box center [855, 459] width 599 height 239
drag, startPoint x: 623, startPoint y: 520, endPoint x: 777, endPoint y: 557, distance: 158.5
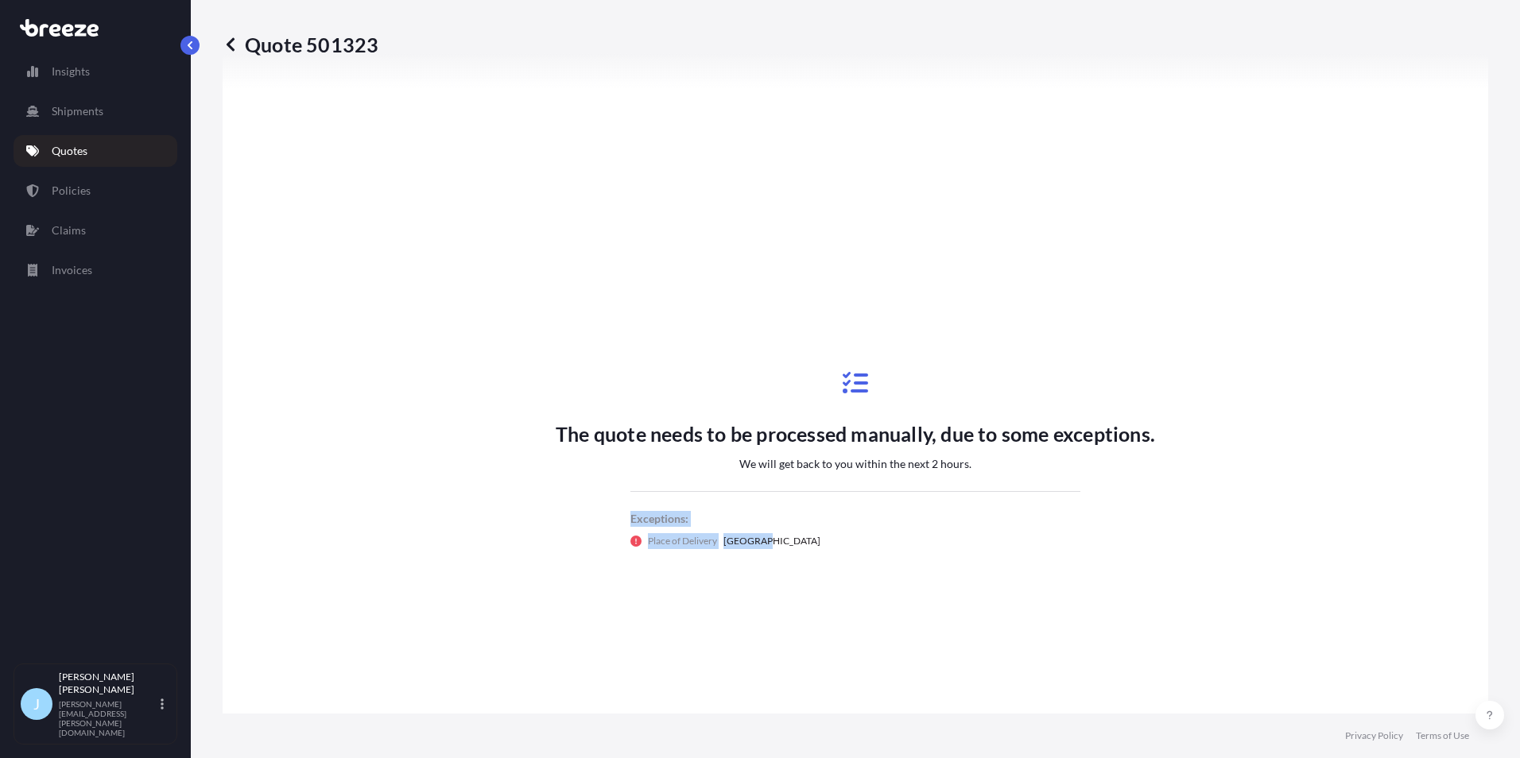
click at [777, 557] on div "The quote needs to be processed manually, due to some exceptions. We will get b…" at bounding box center [855, 459] width 599 height 239
click at [775, 553] on div "The quote needs to be processed manually, due to some exceptions. We will get b…" at bounding box center [855, 459] width 599 height 239
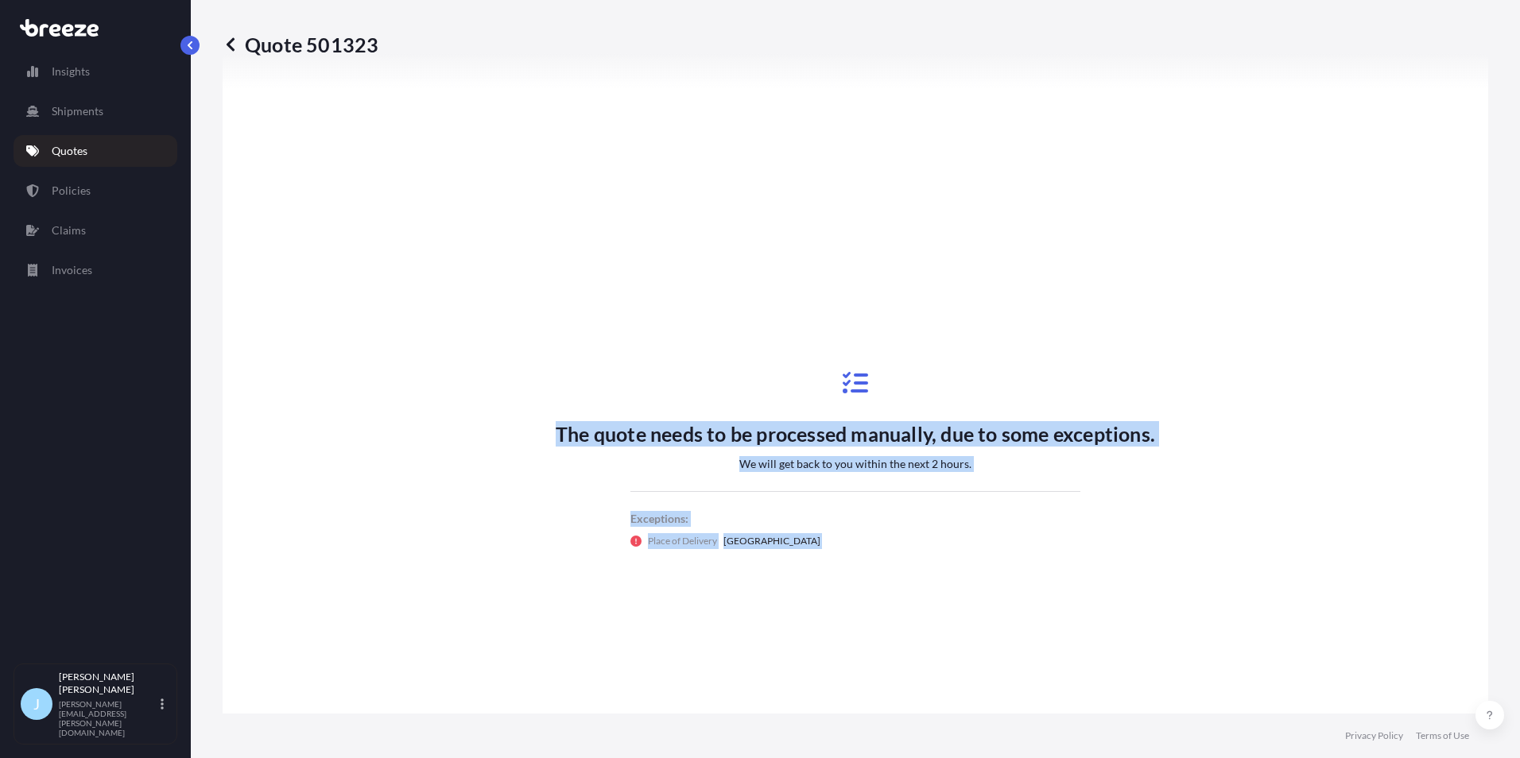
drag, startPoint x: 775, startPoint y: 553, endPoint x: 560, endPoint y: 435, distance: 245.9
click at [560, 435] on div "The quote needs to be processed manually, due to some exceptions. We will get b…" at bounding box center [855, 459] width 599 height 239
click at [556, 435] on p "The quote needs to be processed manually, due to some exceptions." at bounding box center [855, 433] width 599 height 25
drag, startPoint x: 551, startPoint y: 435, endPoint x: 762, endPoint y: 534, distance: 232.9
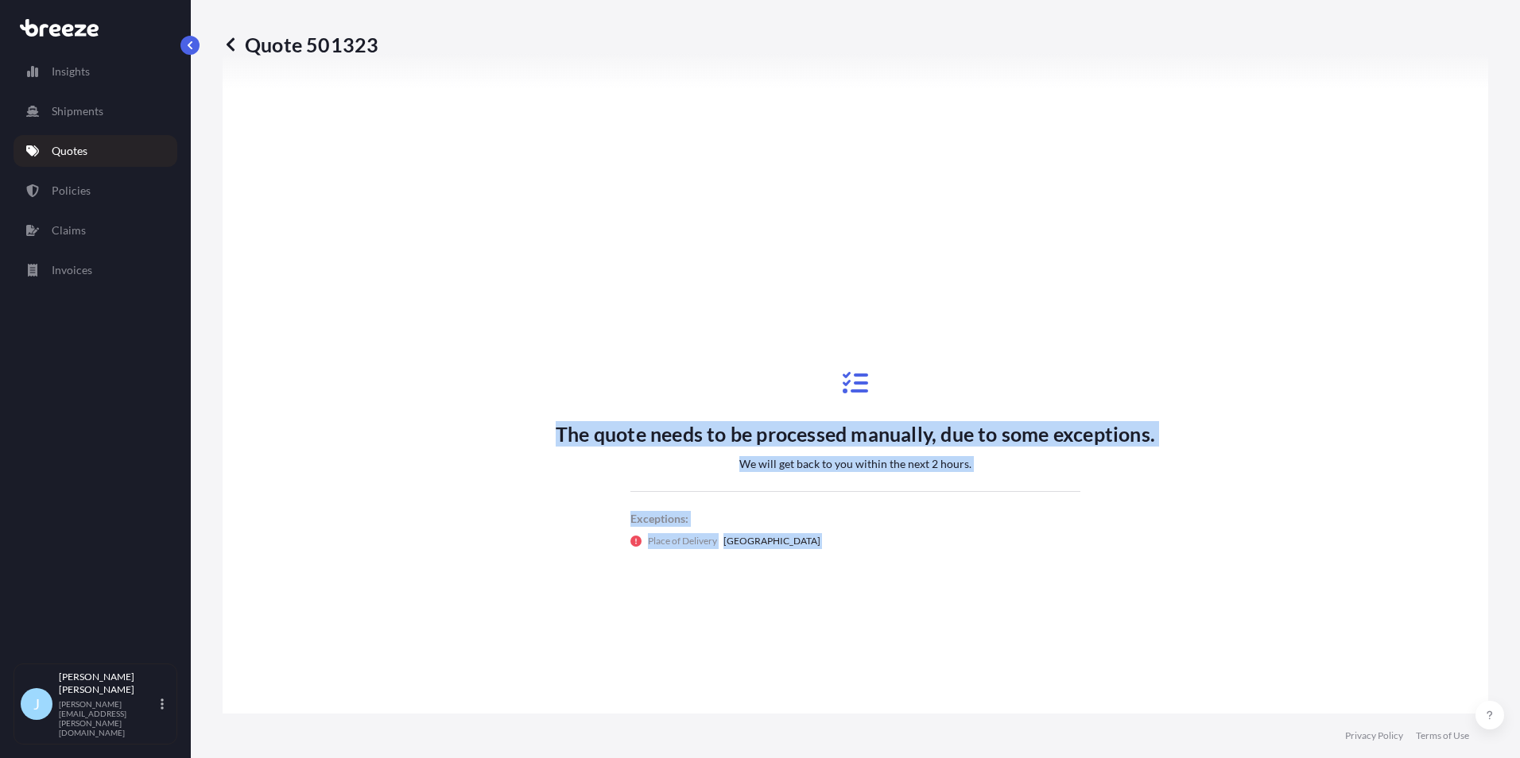
click at [762, 534] on div "The quote needs to be processed manually, due to some exceptions. We will get b…" at bounding box center [855, 459] width 599 height 239
click at [762, 534] on div "Place of Delivery [GEOGRAPHIC_DATA]" at bounding box center [855, 541] width 450 height 16
drag, startPoint x: 762, startPoint y: 541, endPoint x: 551, endPoint y: 440, distance: 234.0
click at [556, 440] on div "The quote needs to be processed manually, due to some exceptions. We will get b…" at bounding box center [855, 459] width 599 height 239
click at [556, 440] on p "The quote needs to be processed manually, due to some exceptions." at bounding box center [855, 433] width 599 height 25
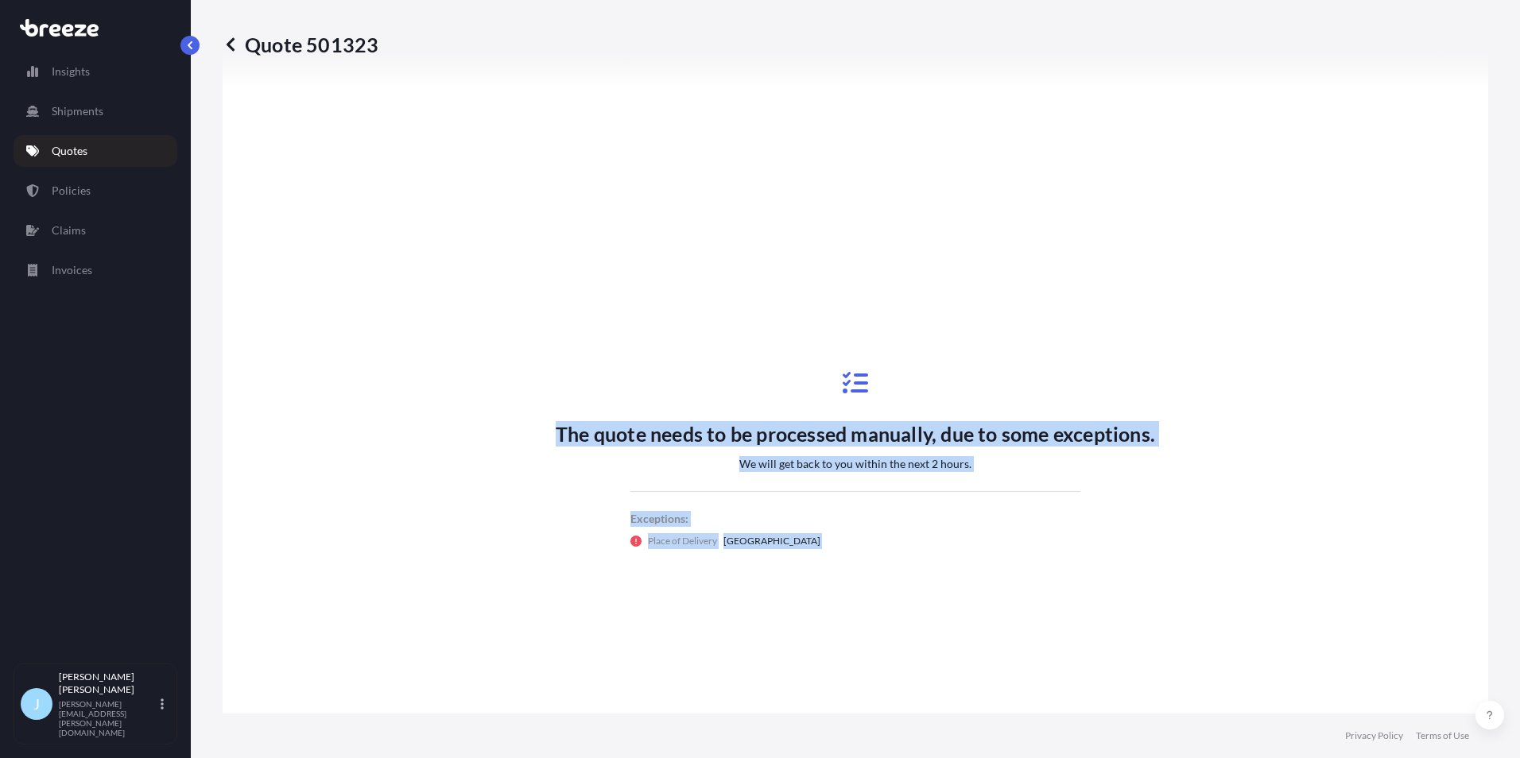
drag, startPoint x: 551, startPoint y: 440, endPoint x: 759, endPoint y: 537, distance: 229.8
click at [759, 537] on div "The quote needs to be processed manually, due to some exceptions. We will get b…" at bounding box center [855, 459] width 599 height 239
click at [759, 537] on p "[GEOGRAPHIC_DATA]" at bounding box center [771, 541] width 97 height 16
drag, startPoint x: 766, startPoint y: 539, endPoint x: 559, endPoint y: 425, distance: 235.9
click at [559, 425] on div "The quote needs to be processed manually, due to some exceptions. We will get b…" at bounding box center [855, 459] width 599 height 239
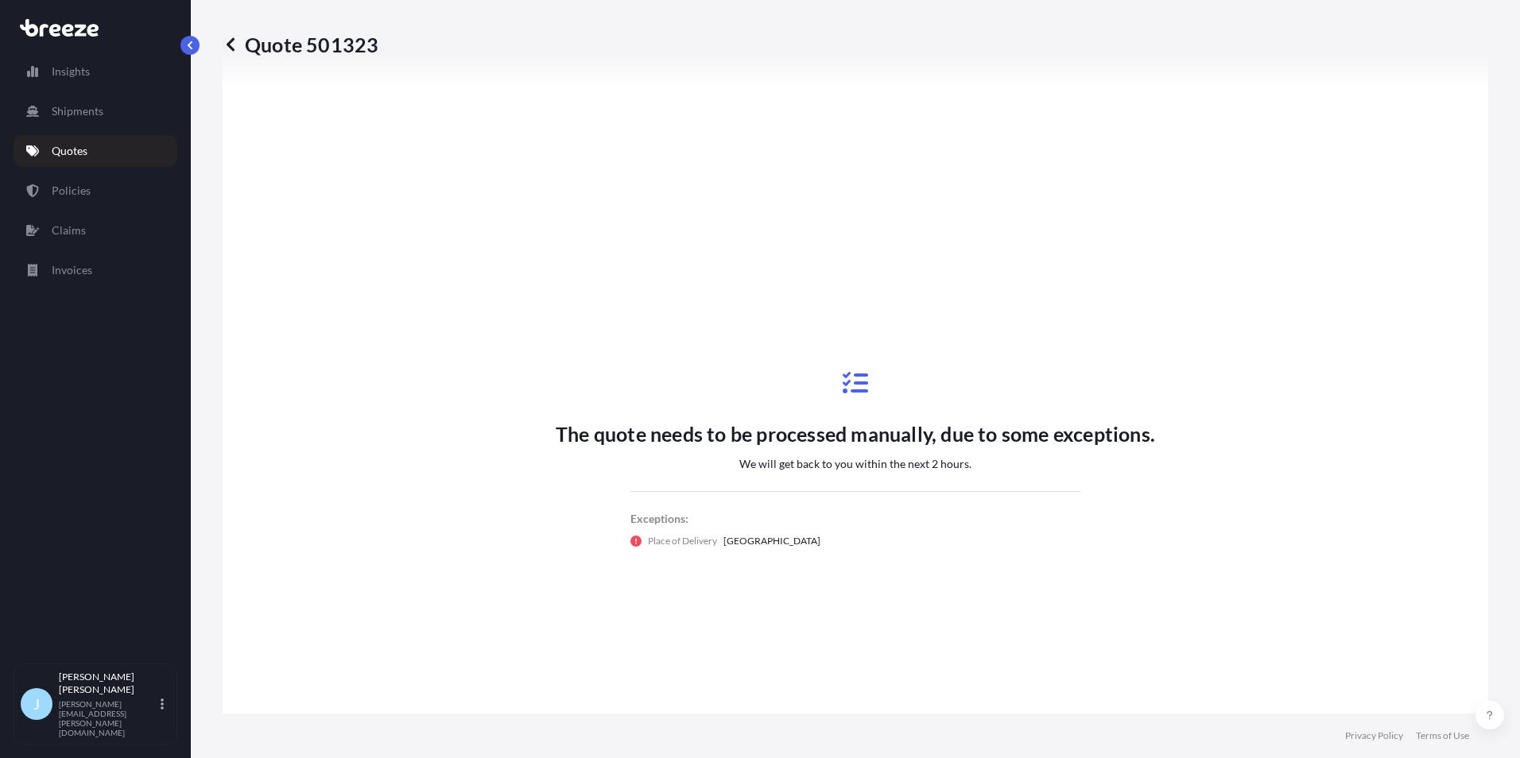
click at [556, 427] on p "The quote needs to be processed manually, due to some exceptions." at bounding box center [855, 433] width 599 height 25
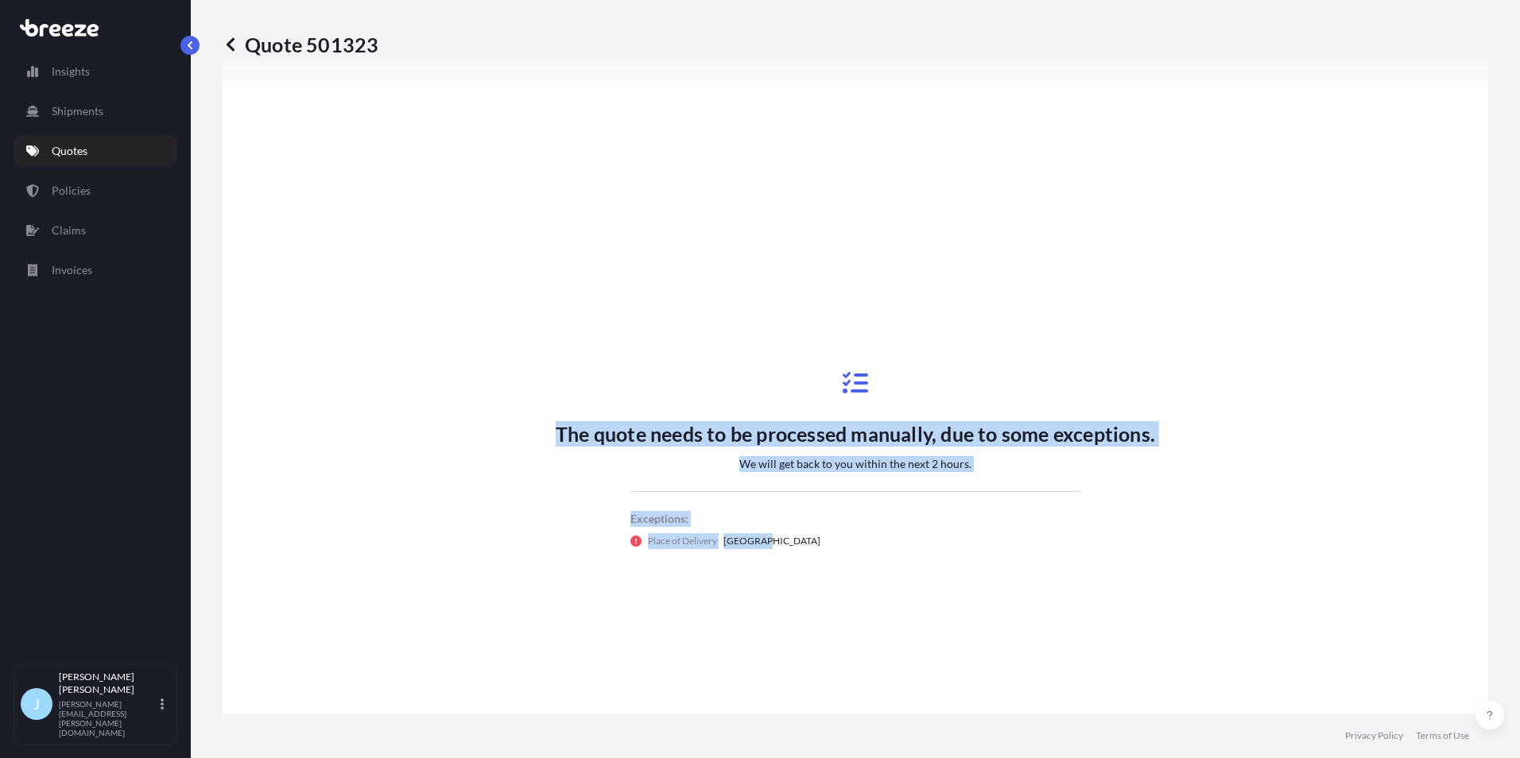
drag, startPoint x: 552, startPoint y: 431, endPoint x: 1037, endPoint y: 658, distance: 535.6
click at [1037, 658] on div "The quote needs to be processed manually, due to some exceptions. We will get b…" at bounding box center [855, 459] width 1221 height 849
drag, startPoint x: 1037, startPoint y: 658, endPoint x: 1015, endPoint y: 647, distance: 24.2
click at [1037, 658] on div "The quote needs to be processed manually, due to some exceptions. We will get b…" at bounding box center [855, 459] width 1221 height 849
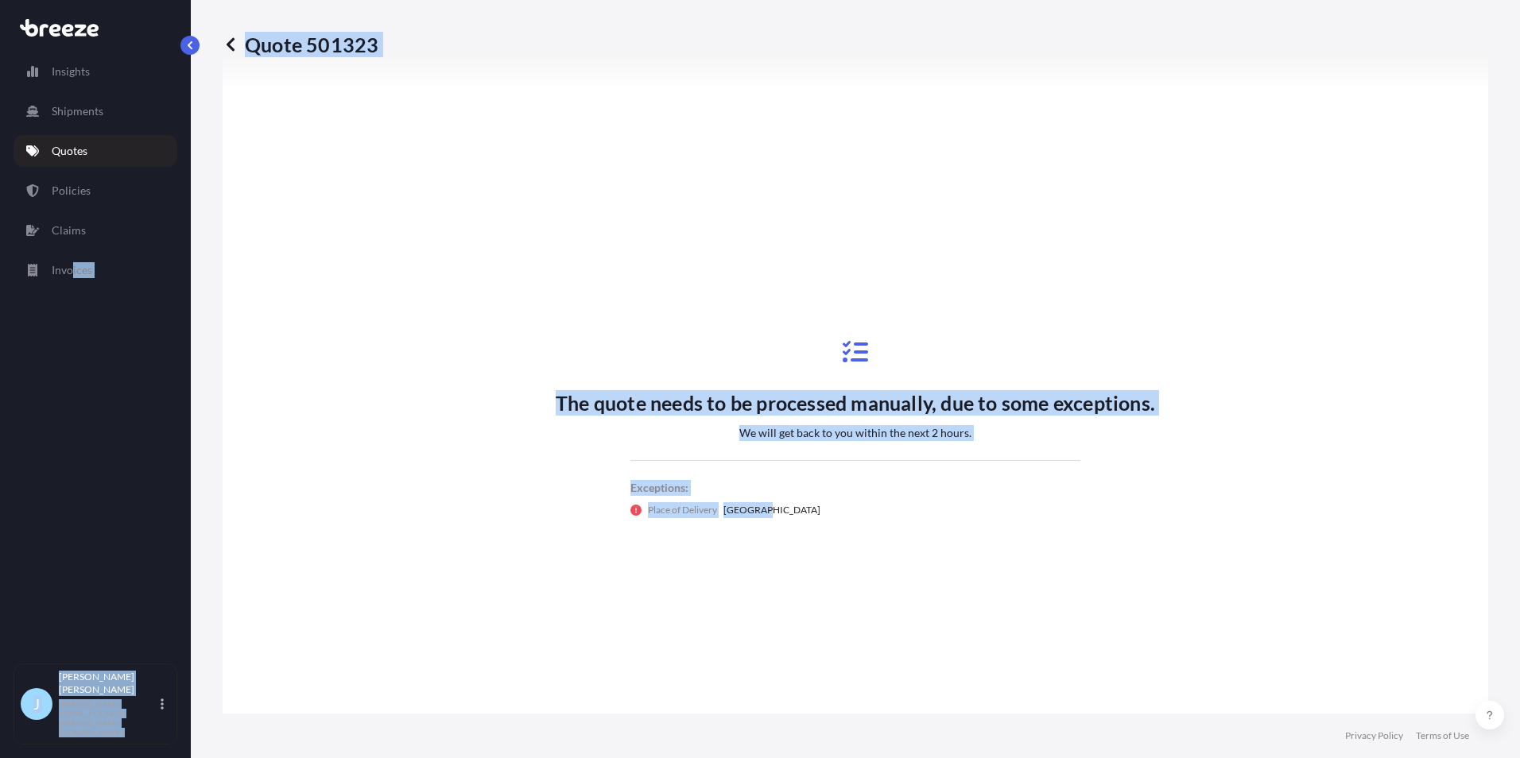
scroll to position [736, 0]
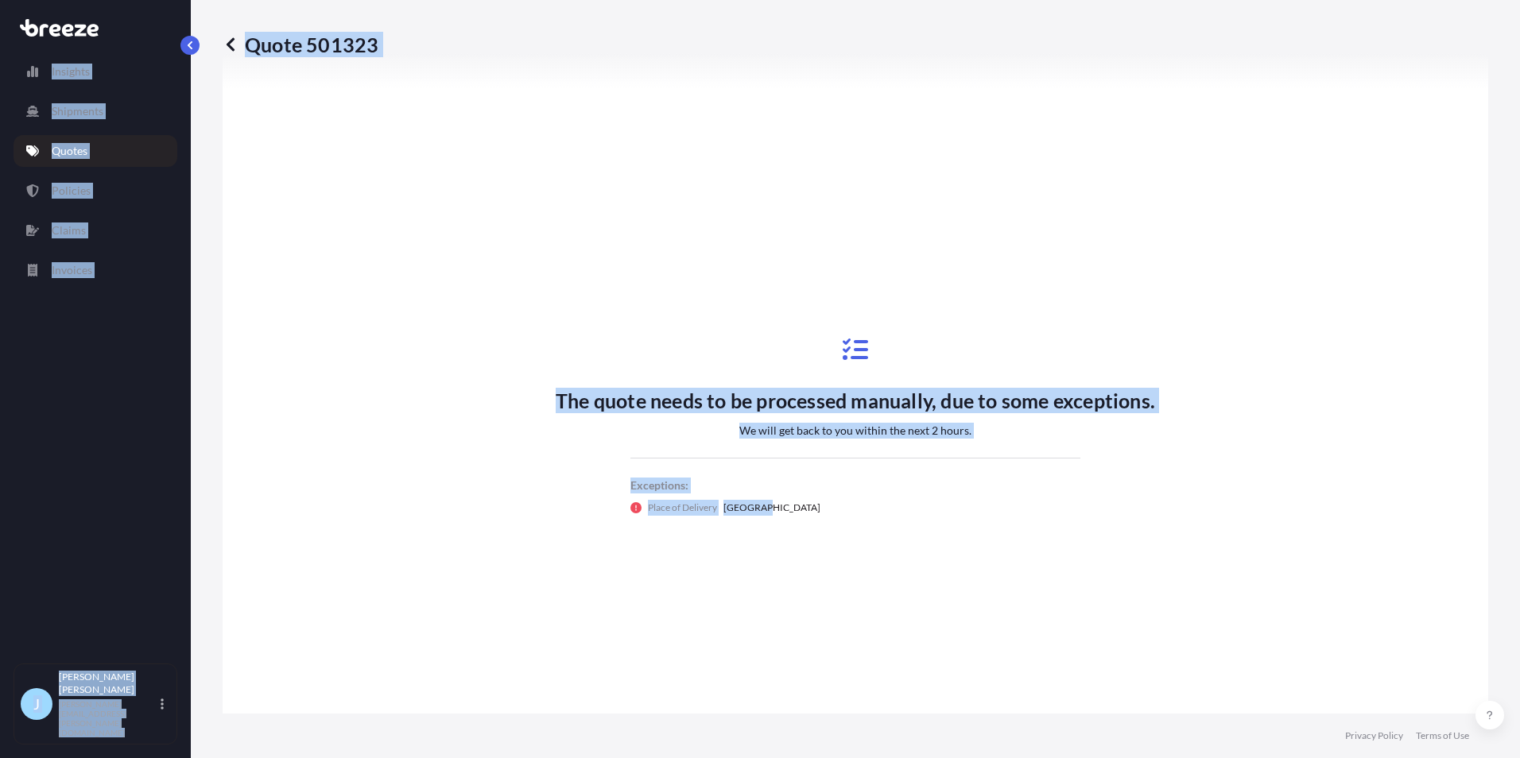
drag, startPoint x: 934, startPoint y: 619, endPoint x: 9, endPoint y: 24, distance: 1100.5
click at [9, 24] on div "Insights Shipments Quotes Policies Claims Invoices J [PERSON_NAME] [PERSON_NAME…" at bounding box center [760, 379] width 1520 height 758
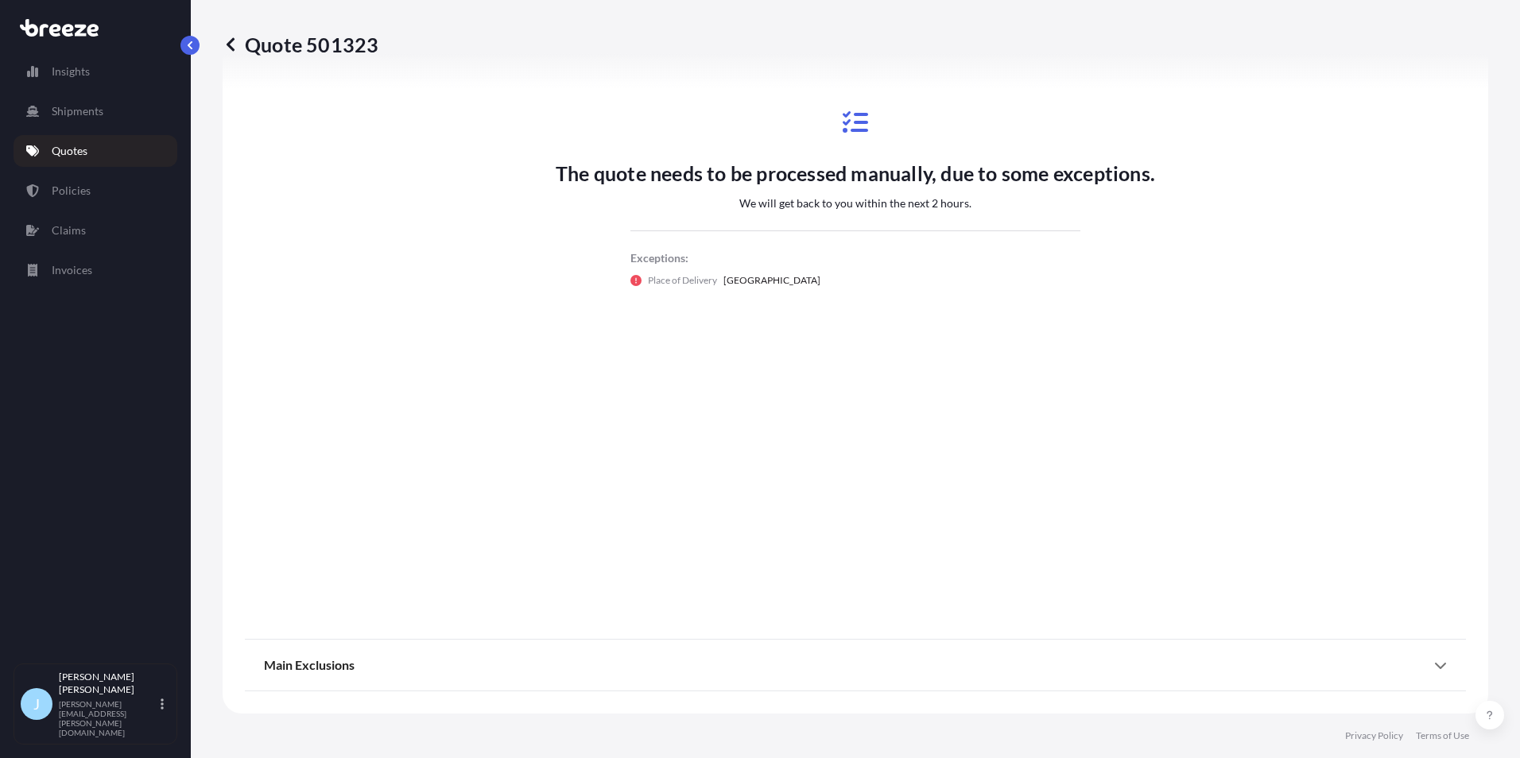
click at [9, 15] on div "Insights Shipments Quotes Policies Claims Invoices J [PERSON_NAME] [PERSON_NAME…" at bounding box center [95, 379] width 191 height 758
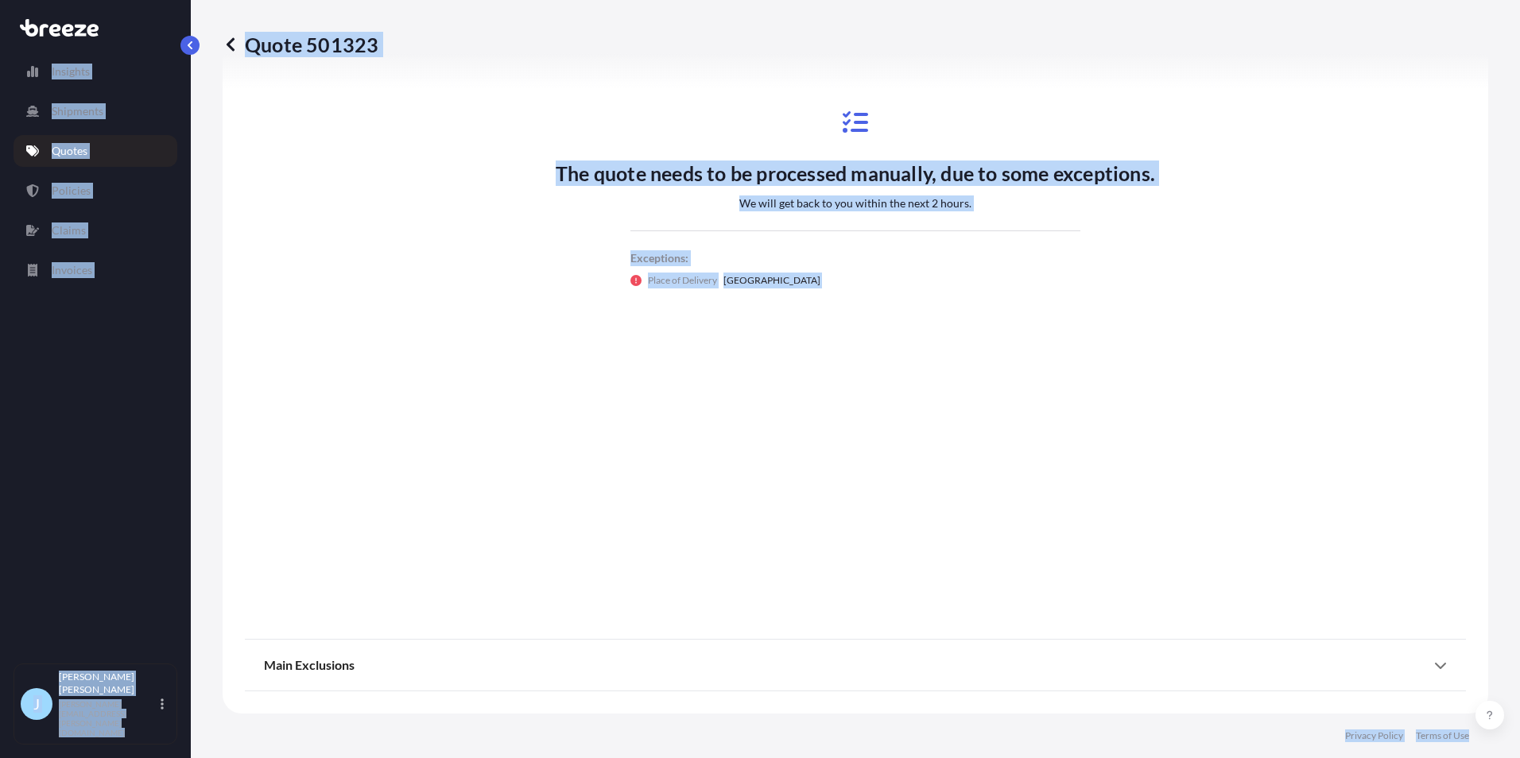
drag, startPoint x: 9, startPoint y: 15, endPoint x: 1457, endPoint y: 748, distance: 1622.8
click at [1457, 748] on div "Insights Shipments Quotes Policies Claims Invoices J [PERSON_NAME] [PERSON_NAME…" at bounding box center [760, 379] width 1520 height 758
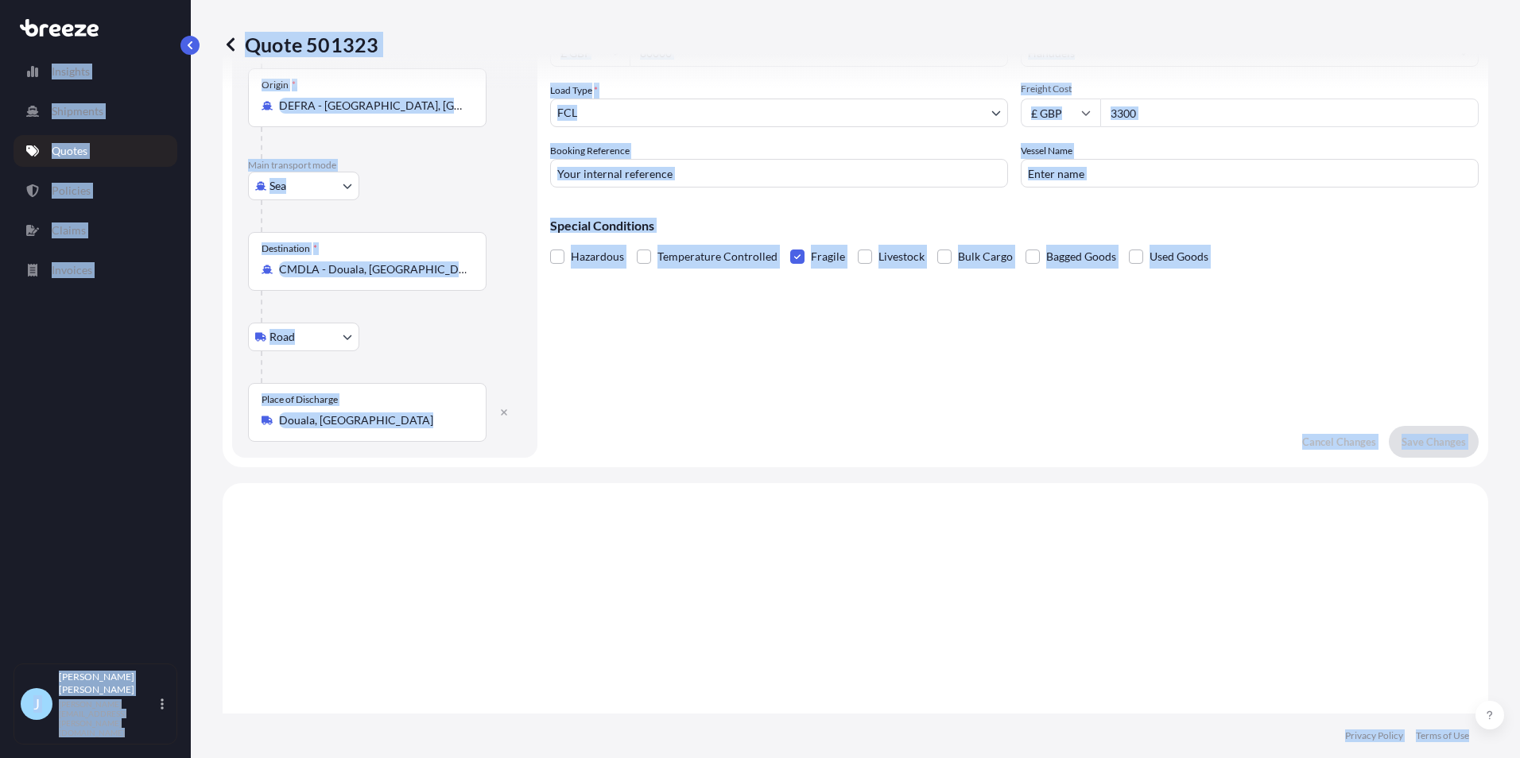
scroll to position [0, 0]
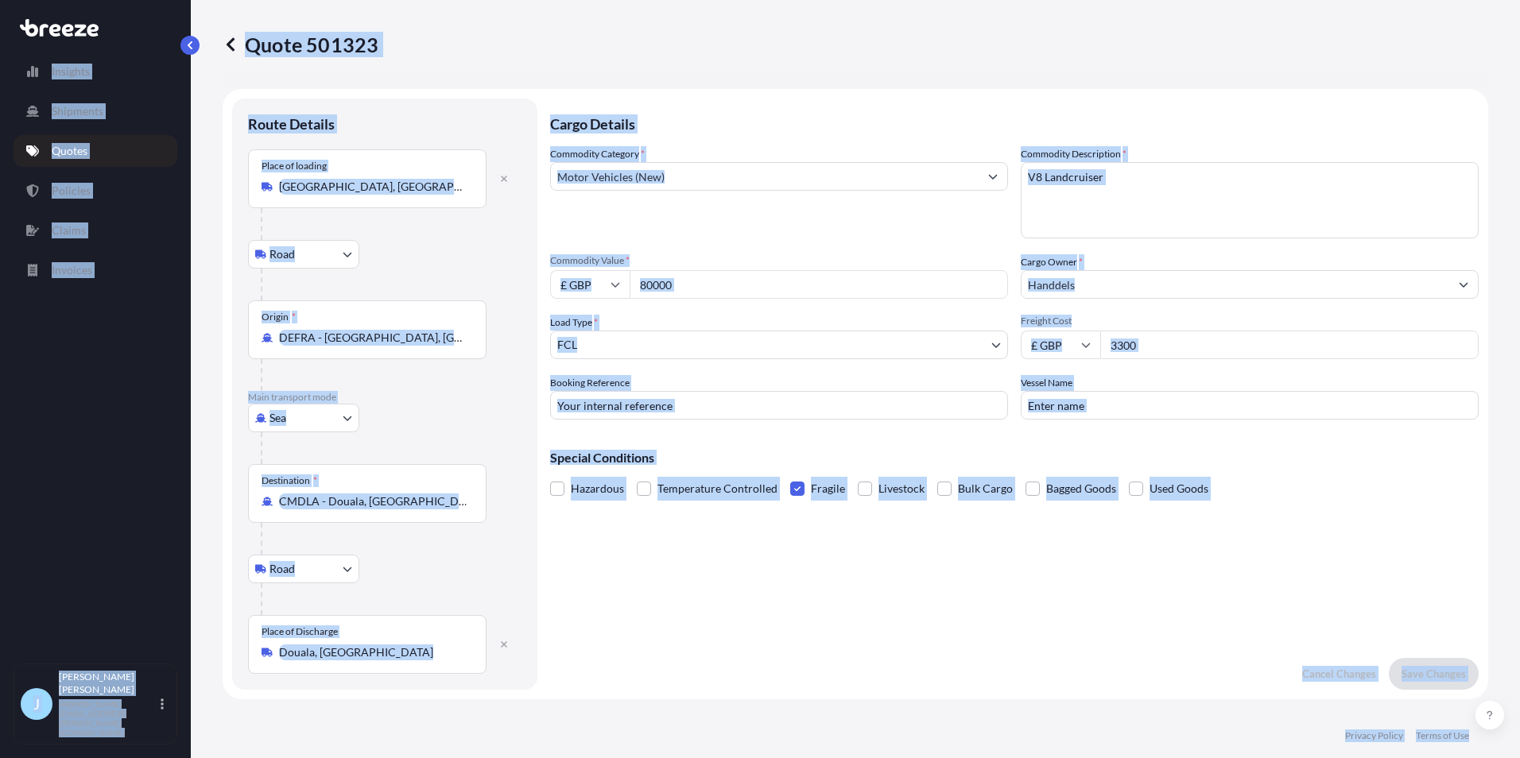
click at [681, 580] on div "Cargo Details Commodity Category * Motor Vehicles (New) Commodity Description *…" at bounding box center [1014, 395] width 929 height 592
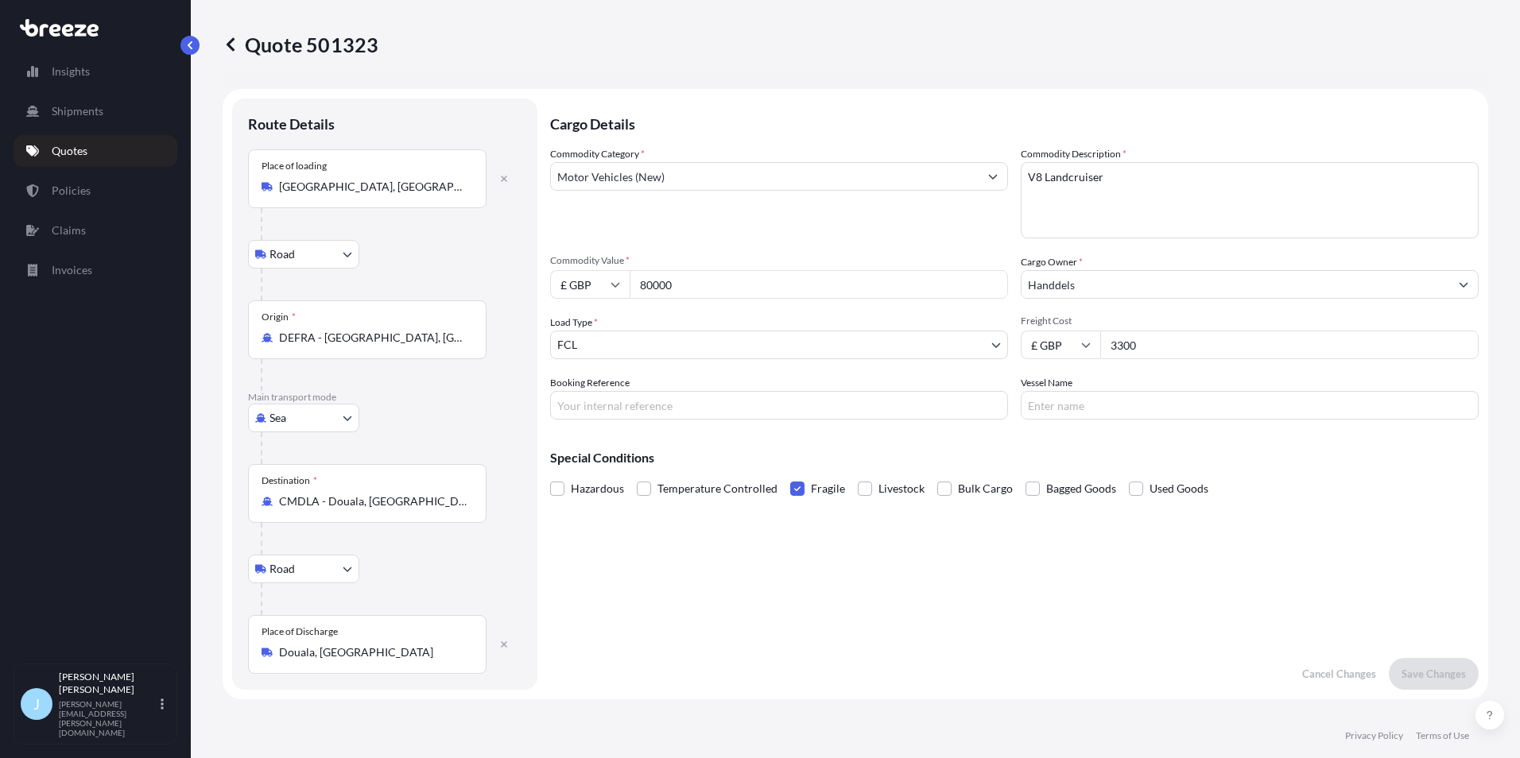
click at [368, 43] on p "Quote 501323" at bounding box center [301, 44] width 156 height 25
copy p "501323"
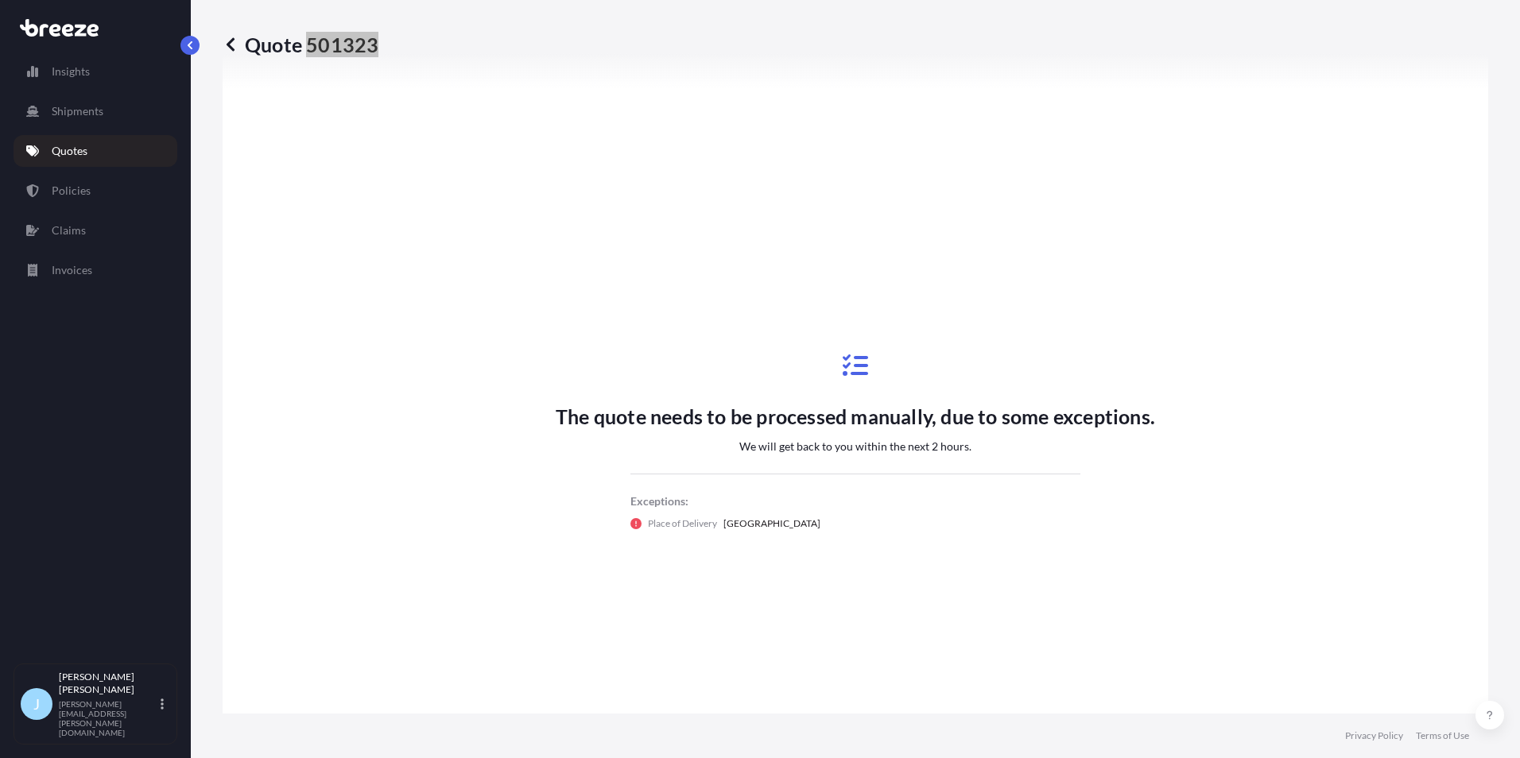
scroll to position [797, 0]
